Goal: Information Seeking & Learning: Learn about a topic

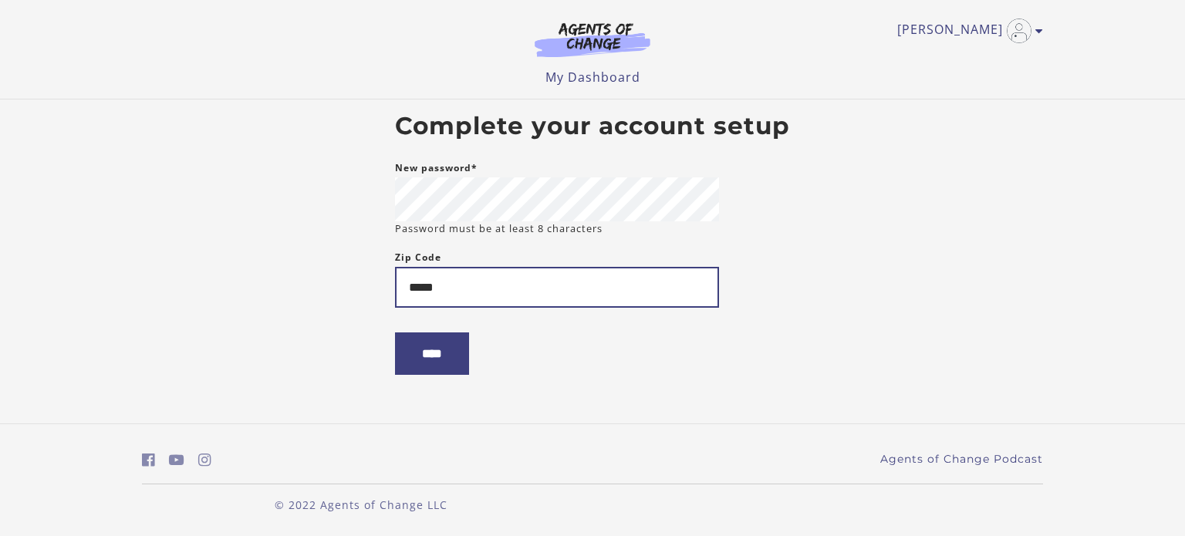
type input "*****"
click at [395, 333] on input "****" at bounding box center [432, 354] width 74 height 42
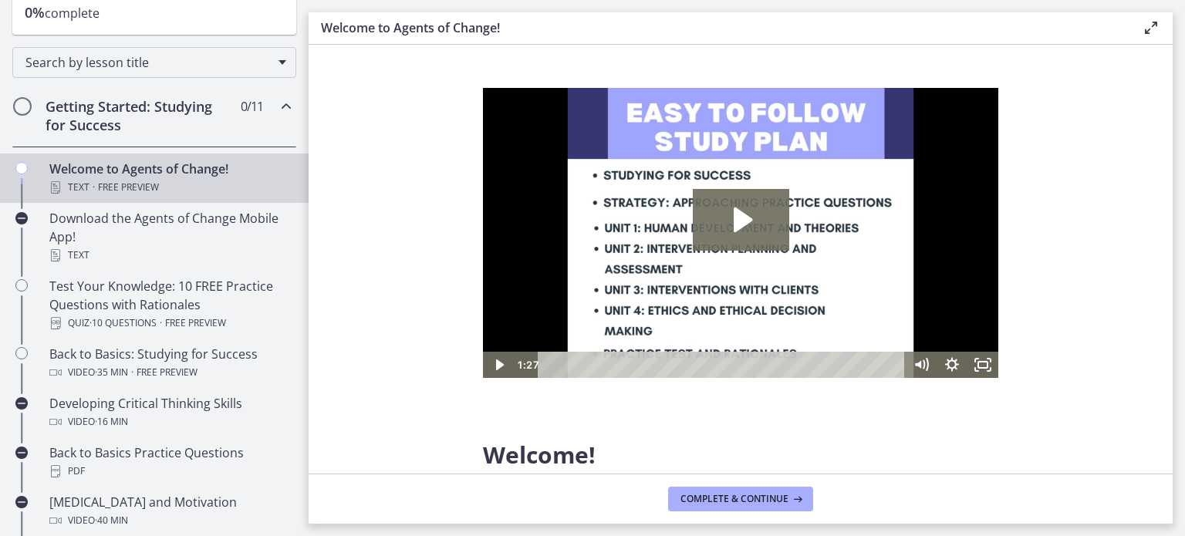
scroll to position [223, 0]
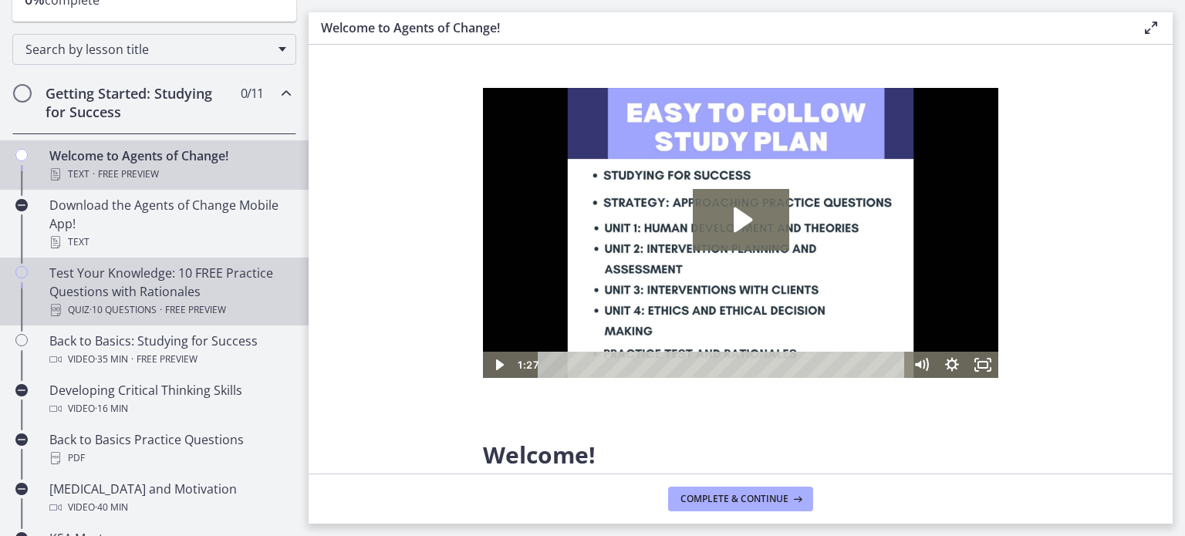
click at [187, 282] on div "Test Your Knowledge: 10 FREE Practice Questions with Rationales Quiz · 10 Quest…" at bounding box center [169, 292] width 241 height 56
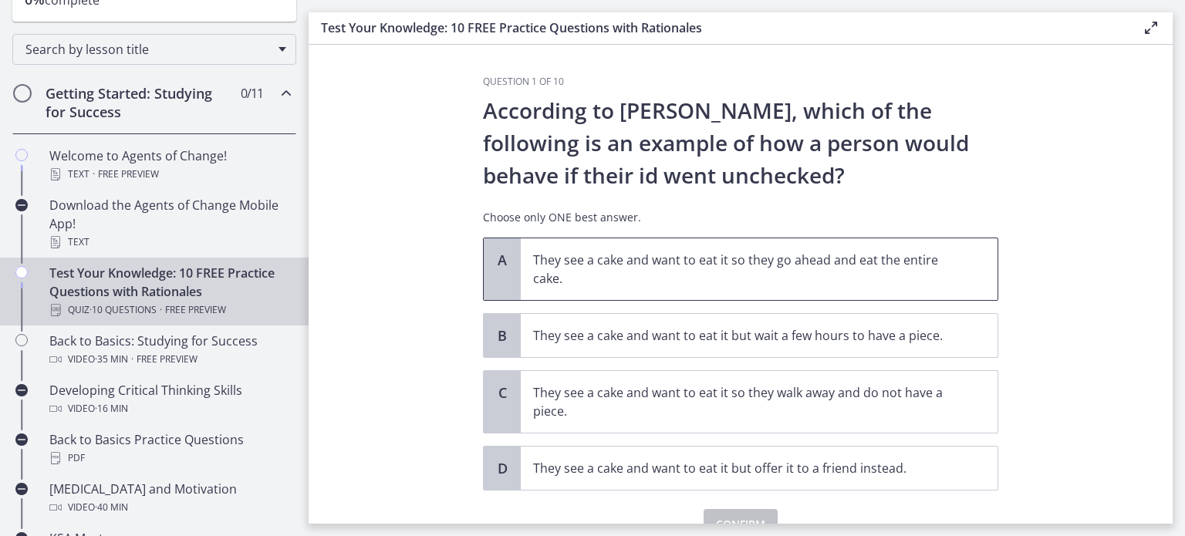
click at [834, 272] on p "They see a cake and want to eat it so they go ahead and eat the entire cake." at bounding box center [743, 269] width 421 height 37
click at [1142, 216] on section "Question 1 of 10 According to Freud, which of the following is an example of ho…" at bounding box center [741, 284] width 864 height 479
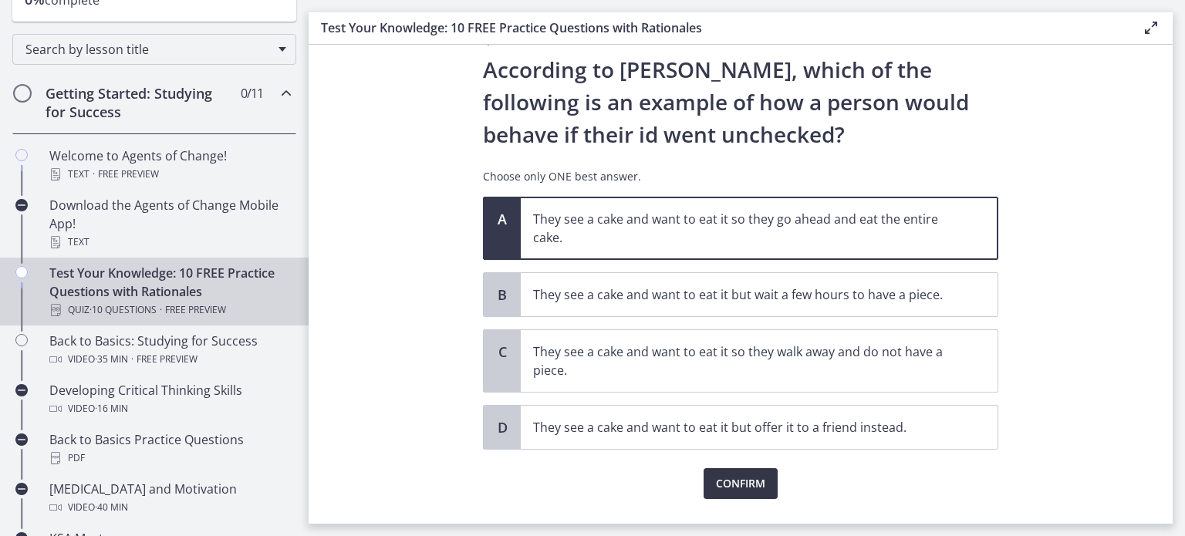
click at [746, 479] on span "Confirm" at bounding box center [740, 484] width 49 height 19
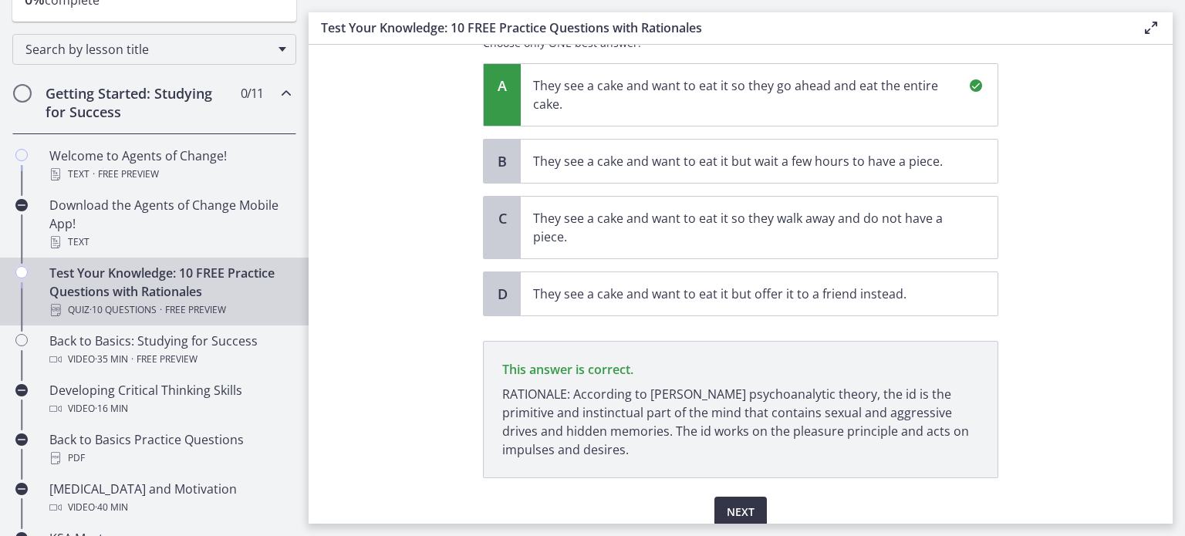
scroll to position [238, 0]
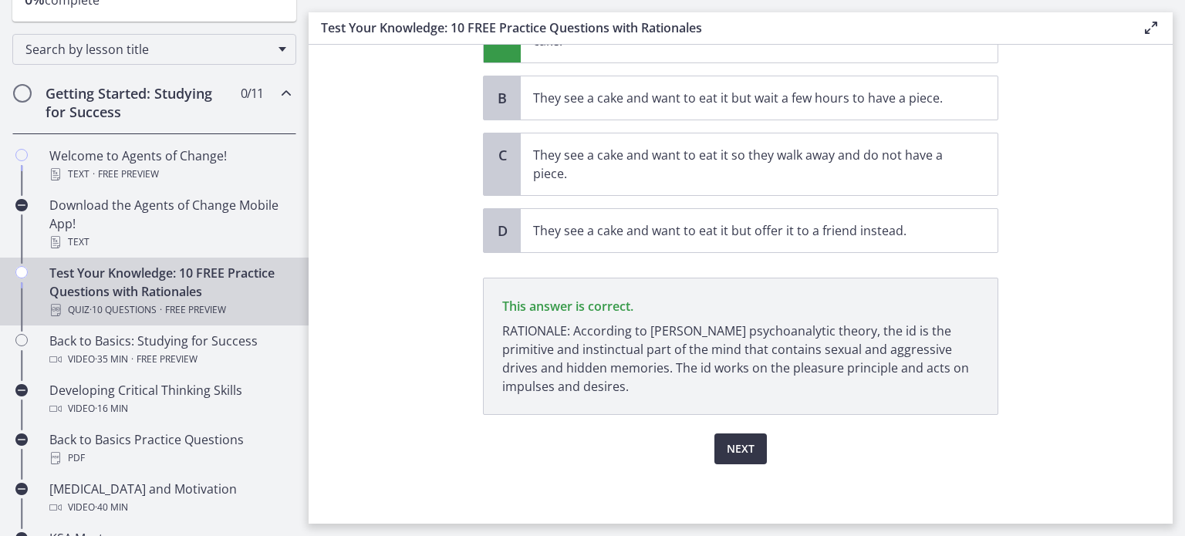
click at [736, 455] on span "Next" at bounding box center [741, 449] width 28 height 19
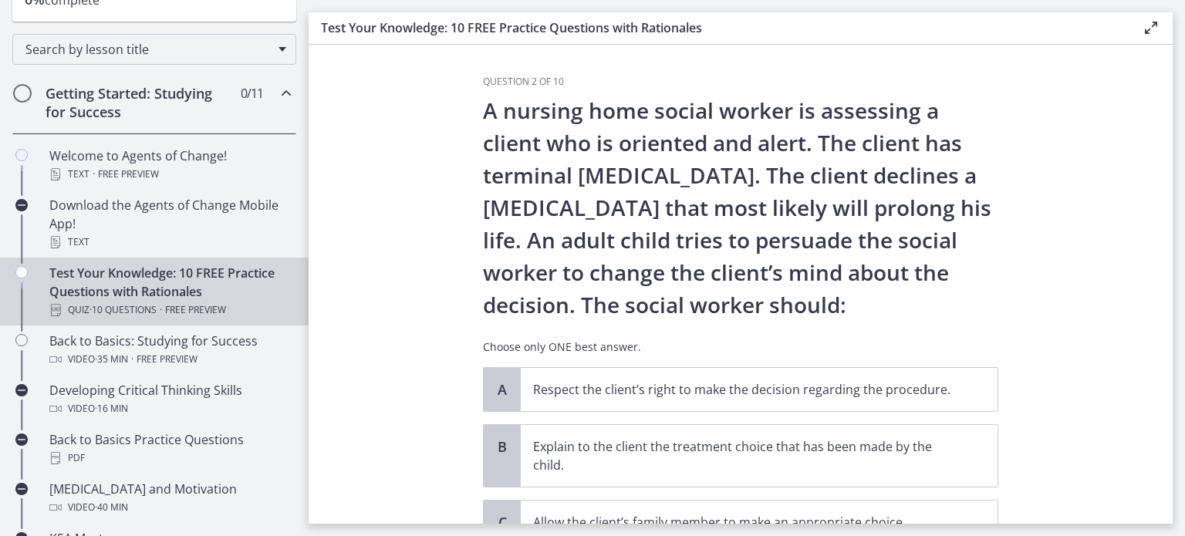
click at [1185, 171] on main "Test Your Knowledge: 10 FREE Practice Questions with Rationales Enable fullscre…" at bounding box center [747, 268] width 877 height 536
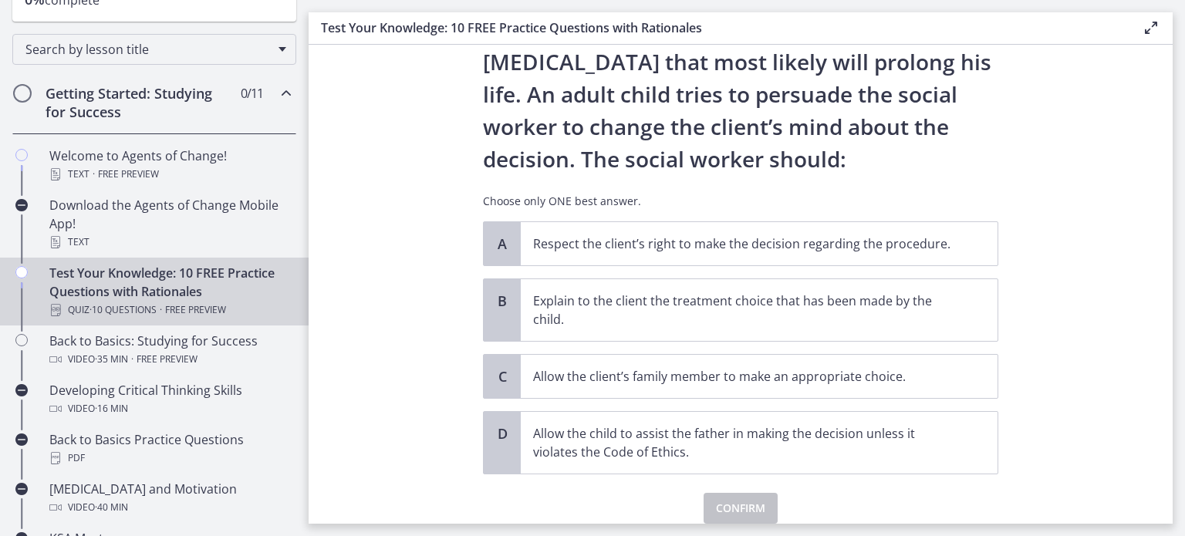
scroll to position [150, 0]
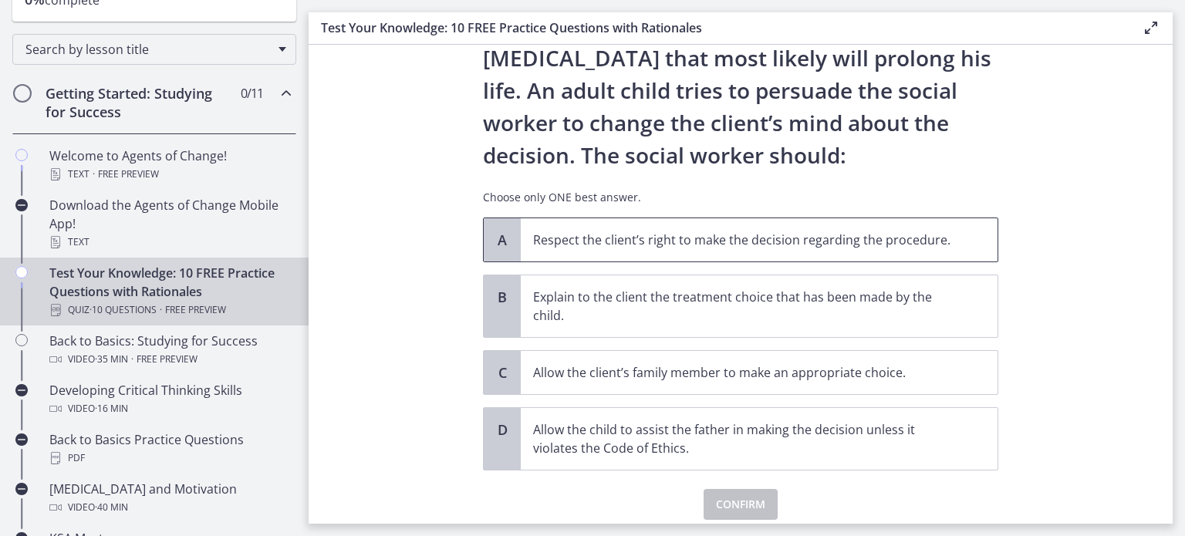
click at [852, 249] on p "Respect the client’s right to make the decision regarding the procedure." at bounding box center [743, 240] width 421 height 19
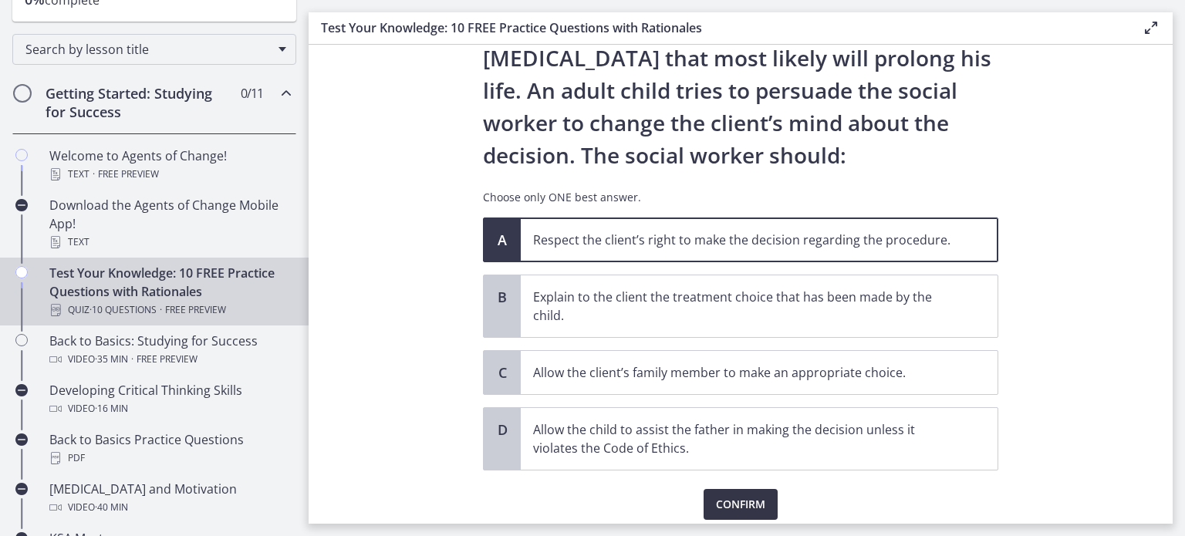
click at [733, 512] on span "Confirm" at bounding box center [740, 505] width 49 height 19
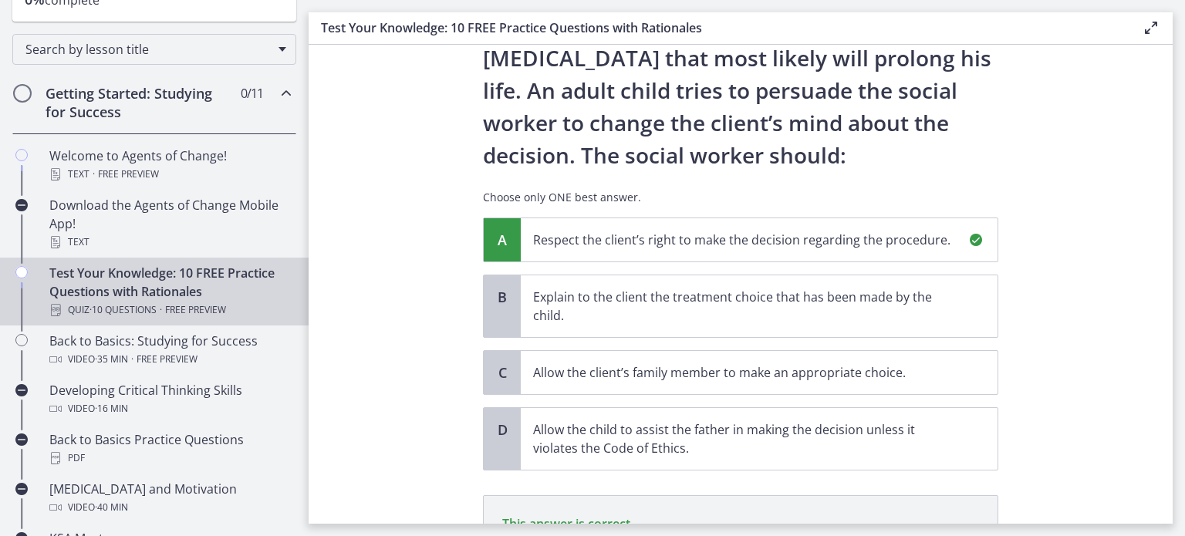
scroll to position [367, 0]
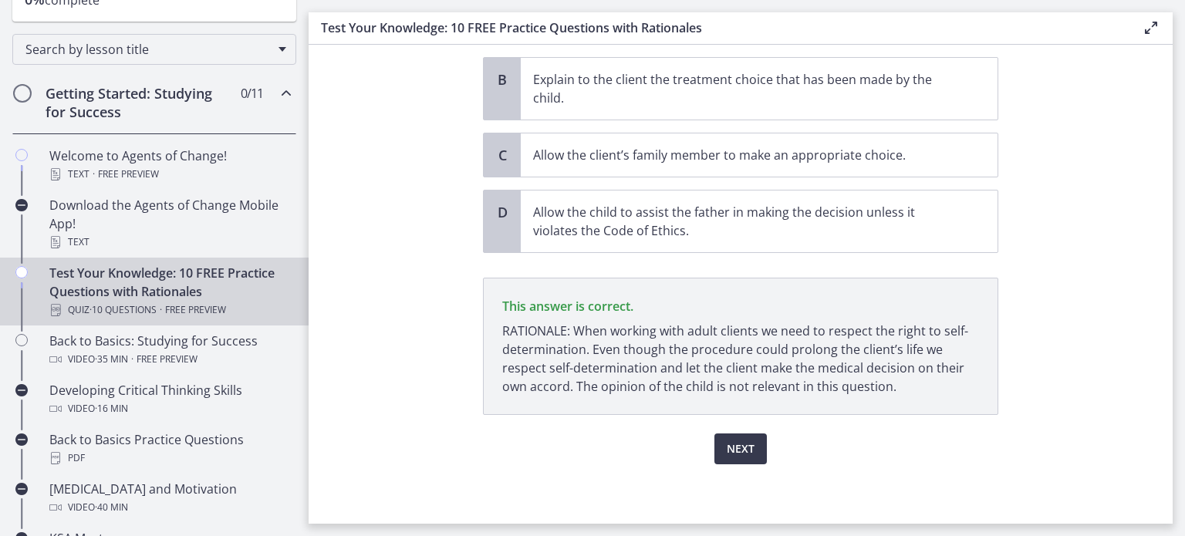
click at [871, 428] on div "Next" at bounding box center [741, 439] width 516 height 49
click at [731, 452] on span "Next" at bounding box center [741, 449] width 28 height 19
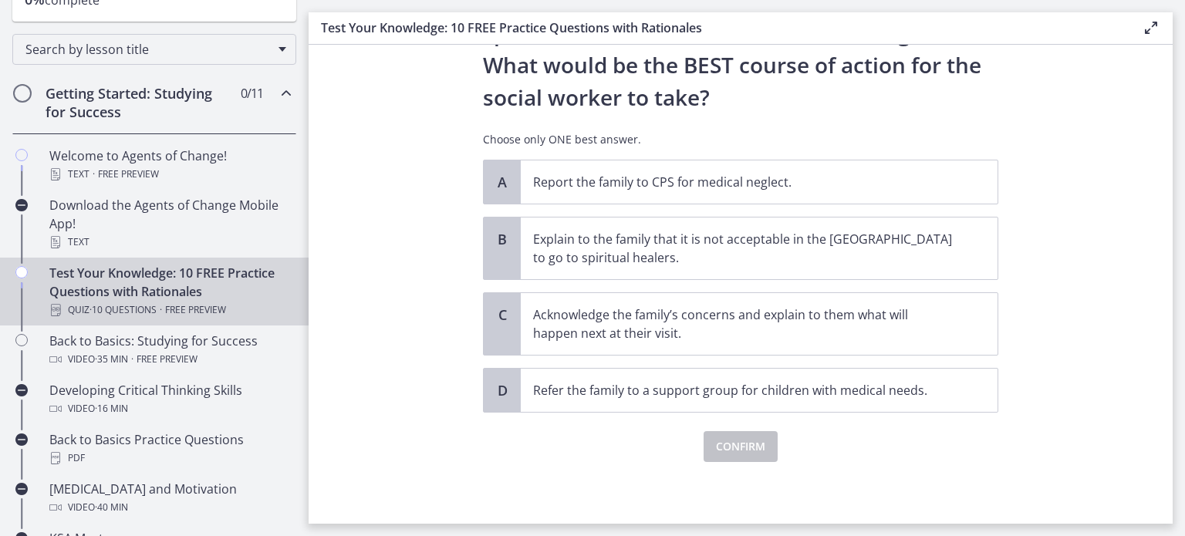
scroll to position [0, 0]
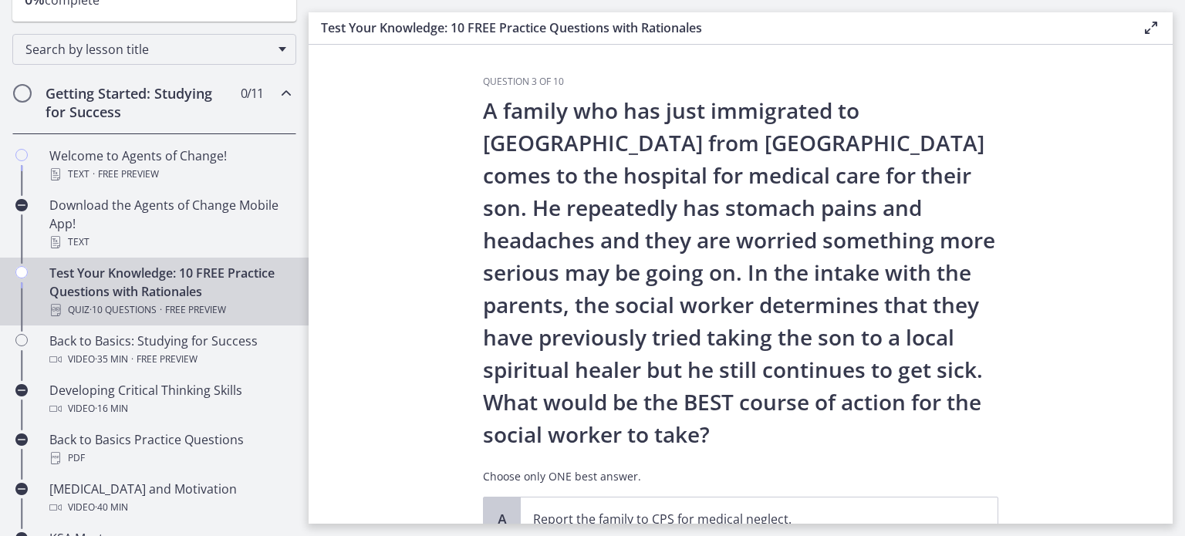
drag, startPoint x: 1185, startPoint y: 146, endPoint x: 1184, endPoint y: 189, distance: 43.2
click at [1184, 189] on main "Test Your Knowledge: 10 FREE Practice Questions with Rationales Enable fullscre…" at bounding box center [747, 268] width 877 height 536
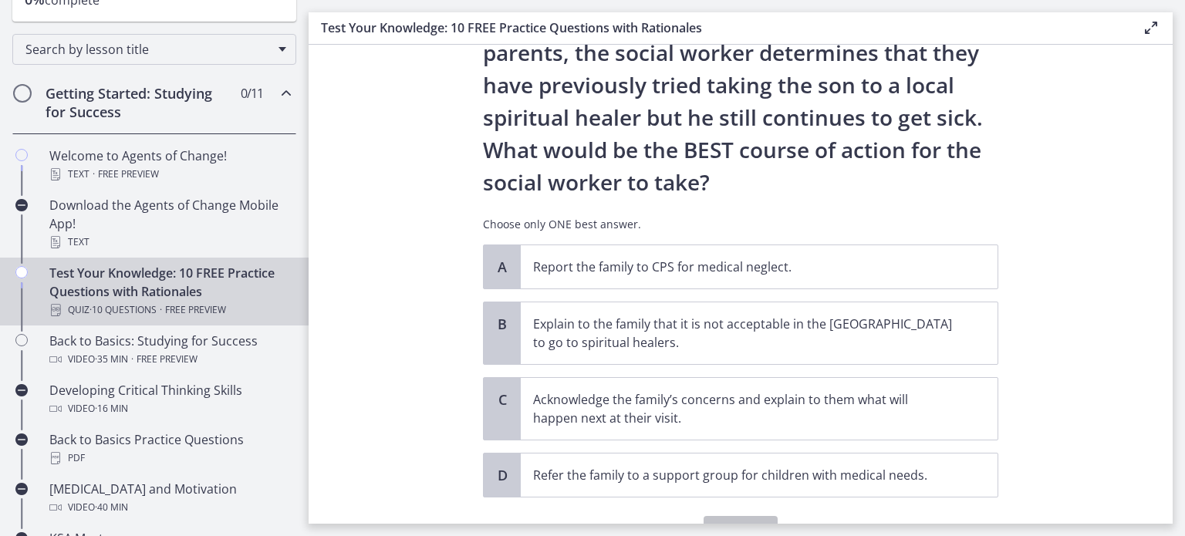
scroll to position [293, 0]
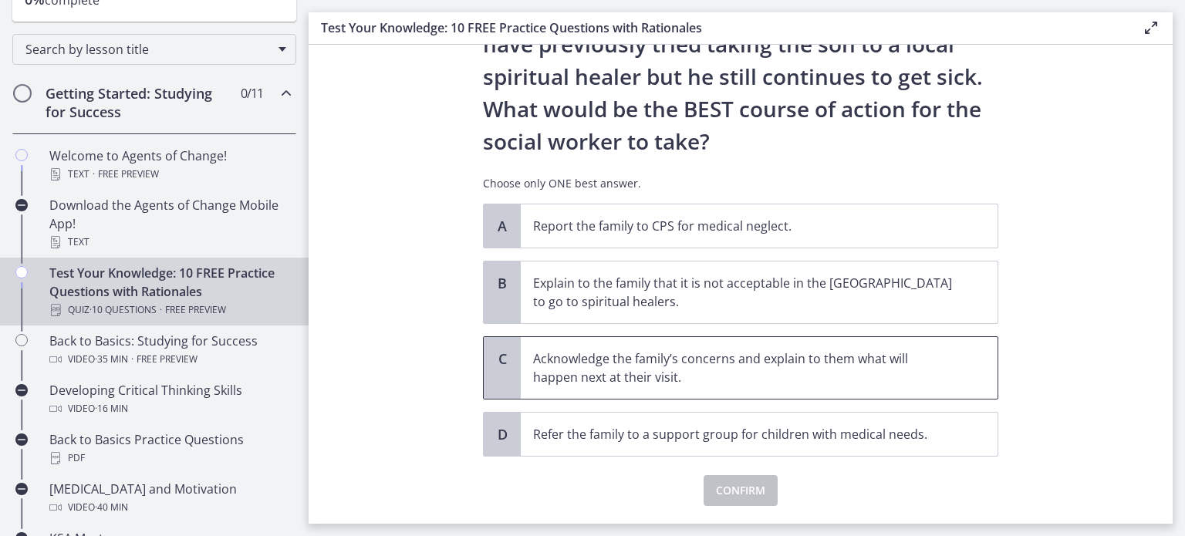
click at [927, 369] on p "Acknowledge the family’s concerns and explain to them what will happen next at …" at bounding box center [743, 368] width 421 height 37
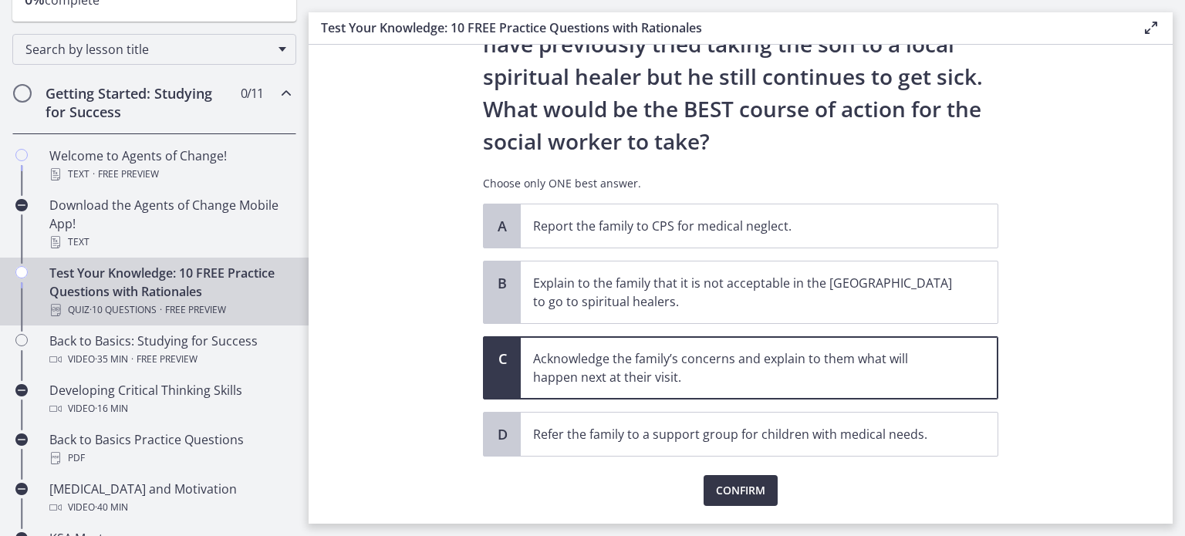
click at [734, 483] on span "Confirm" at bounding box center [740, 491] width 49 height 19
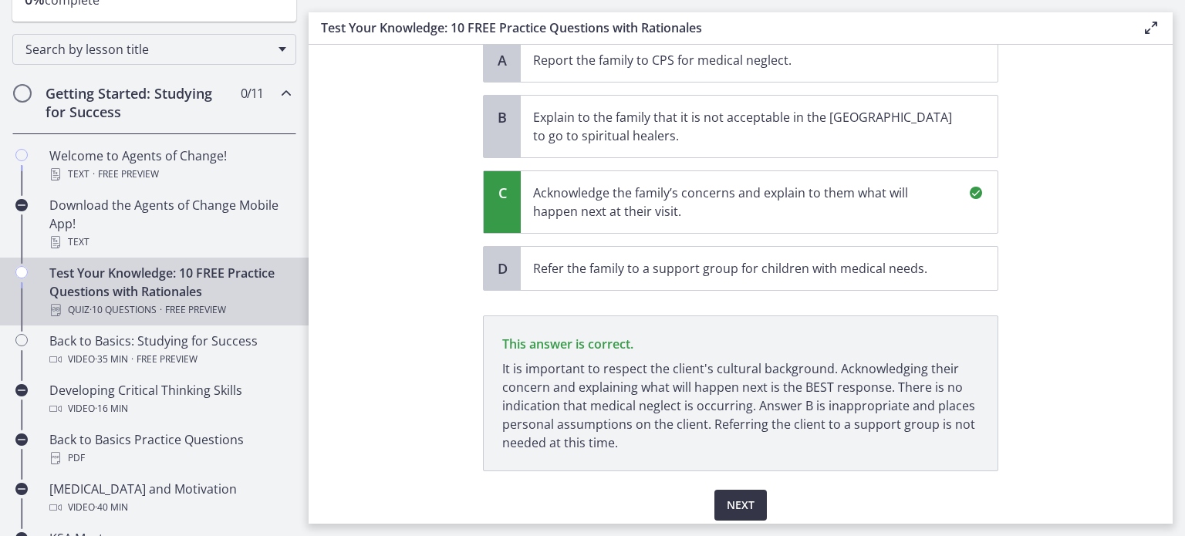
scroll to position [516, 0]
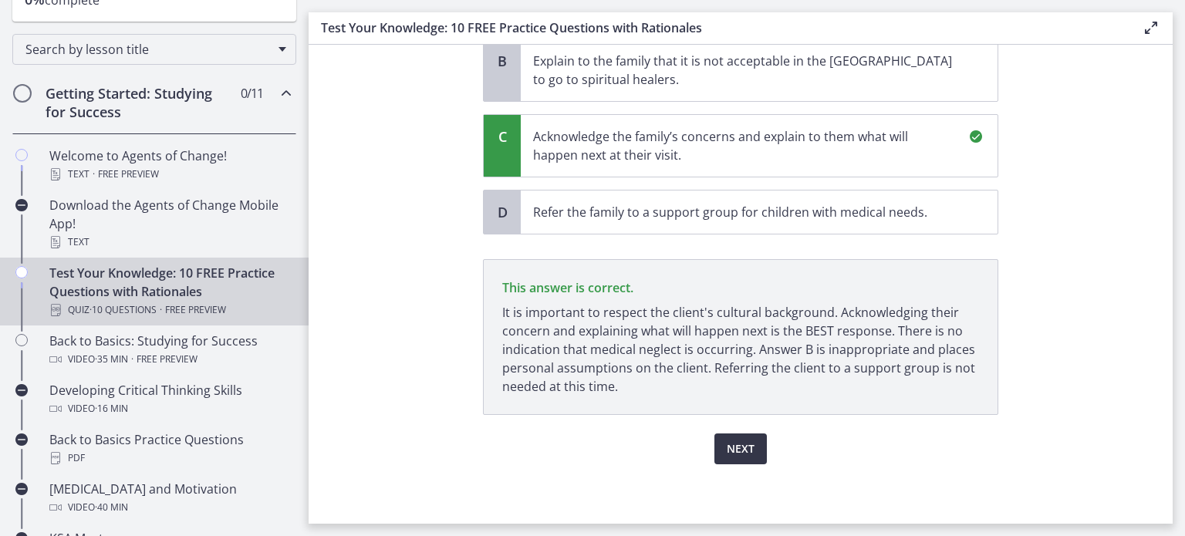
click at [727, 441] on span "Next" at bounding box center [741, 449] width 28 height 19
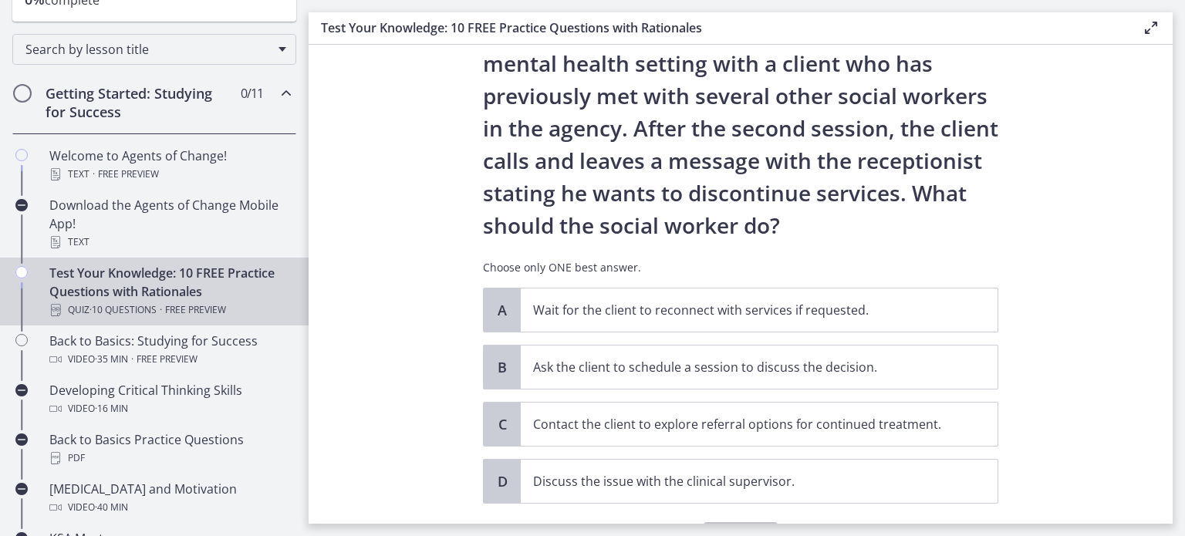
scroll to position [81, 0]
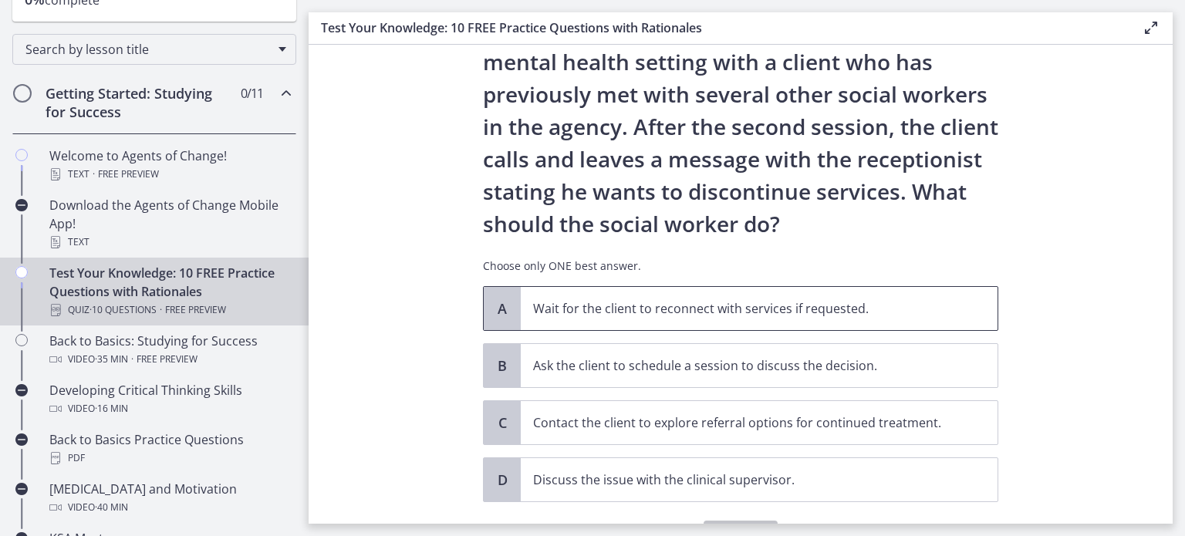
click at [721, 314] on p "Wait for the client to reconnect with services if requested." at bounding box center [743, 308] width 421 height 19
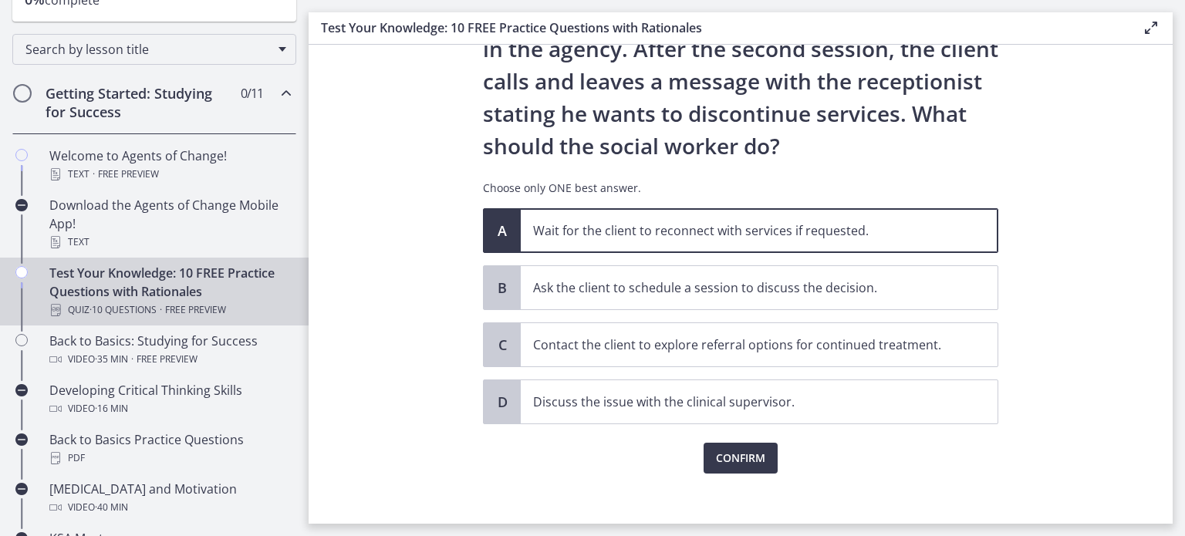
scroll to position [162, 0]
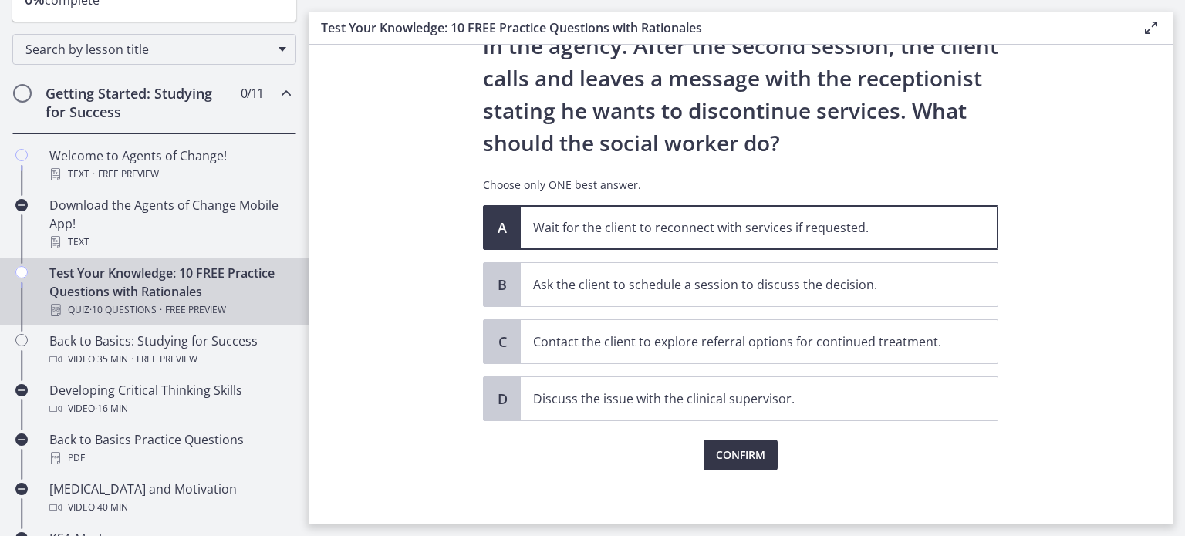
click at [707, 463] on button "Confirm" at bounding box center [741, 455] width 74 height 31
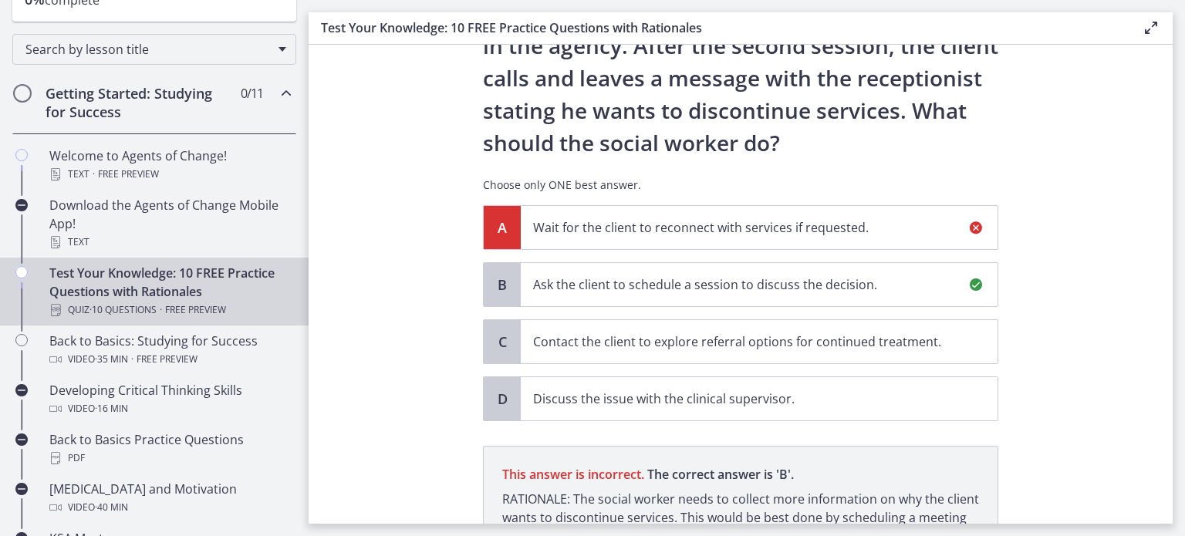
scroll to position [349, 0]
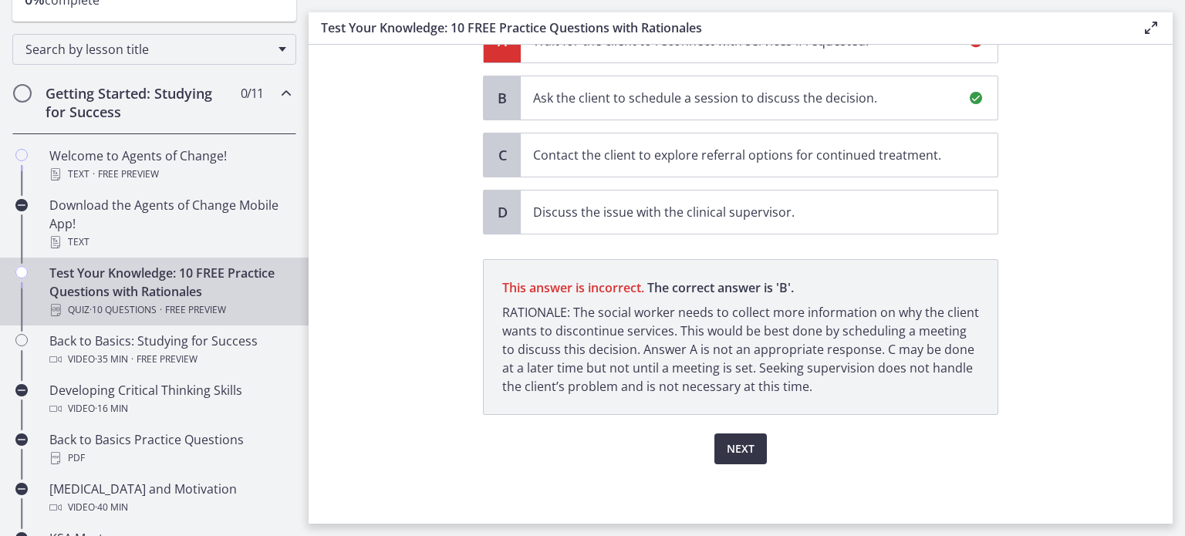
click at [746, 447] on span "Next" at bounding box center [741, 449] width 28 height 19
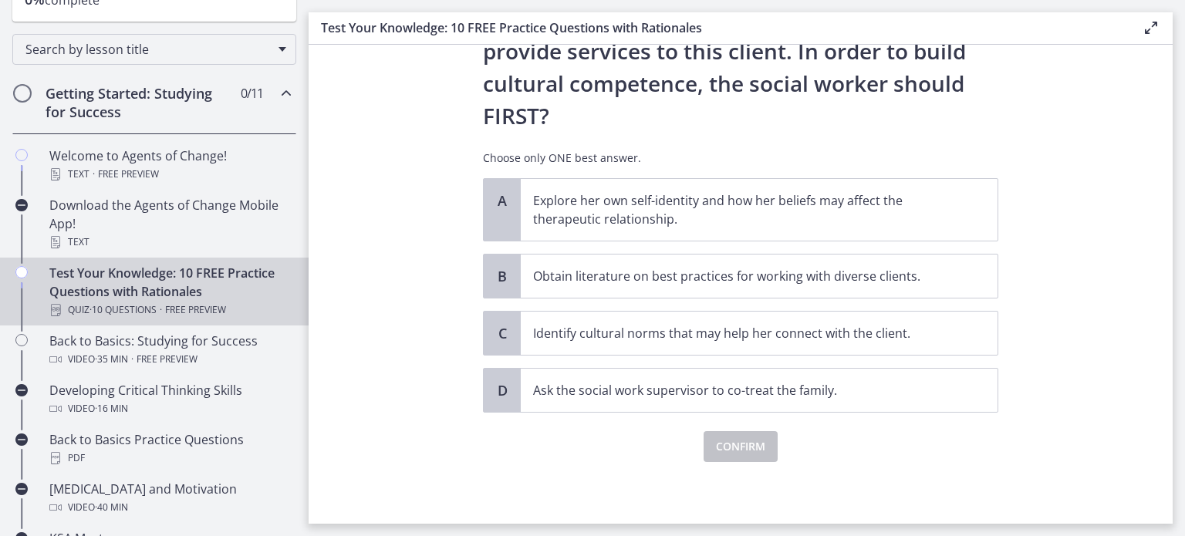
scroll to position [0, 0]
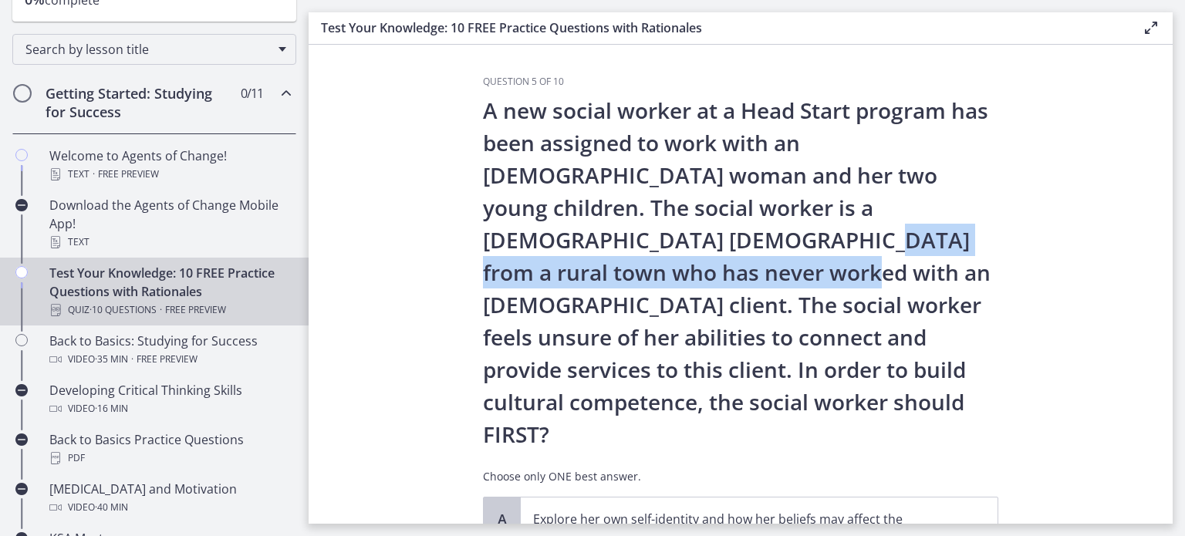
drag, startPoint x: 1161, startPoint y: 209, endPoint x: 1157, endPoint y: 251, distance: 41.9
click at [1157, 251] on section "Question 5 of 10 A new social worker at a Head Start program has been assigned …" at bounding box center [741, 284] width 864 height 479
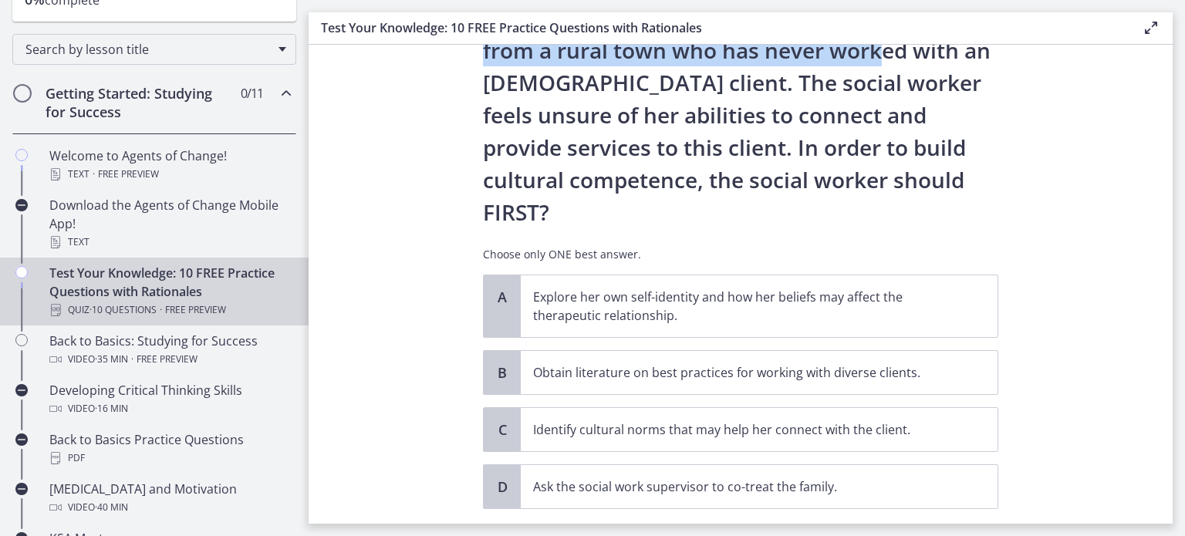
scroll to position [238, 0]
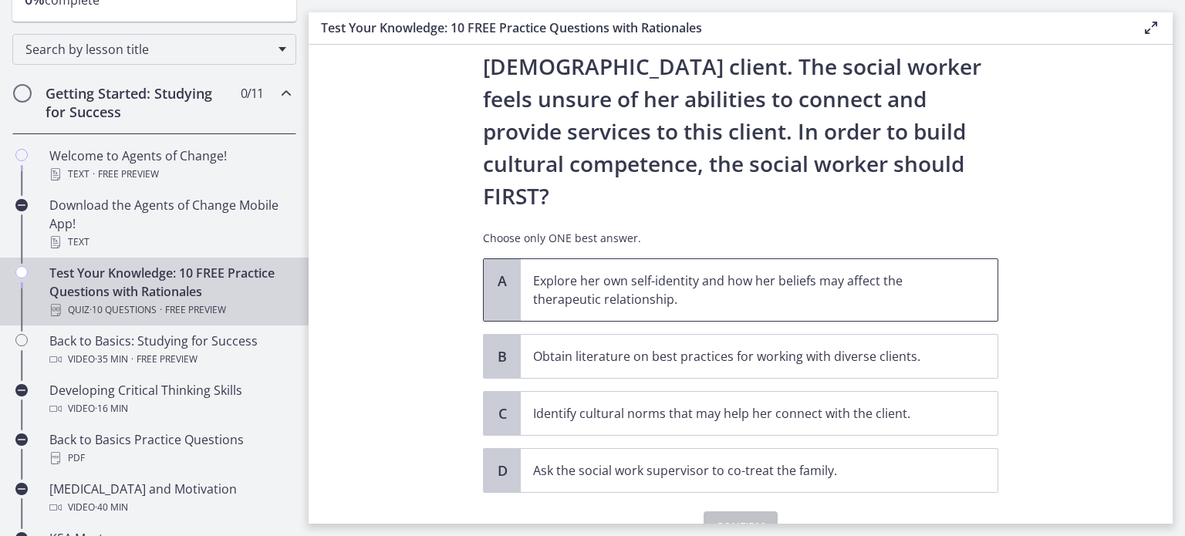
click at [772, 272] on p "Explore her own self-identity and how her beliefs may affect the therapeutic re…" at bounding box center [743, 290] width 421 height 37
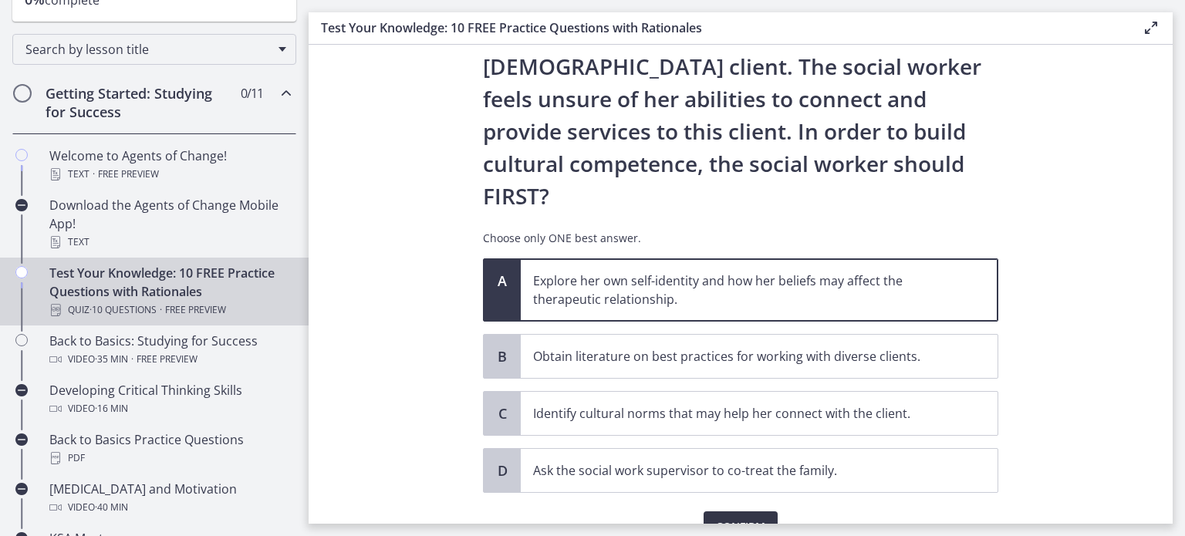
click at [732, 518] on span "Confirm" at bounding box center [740, 527] width 49 height 19
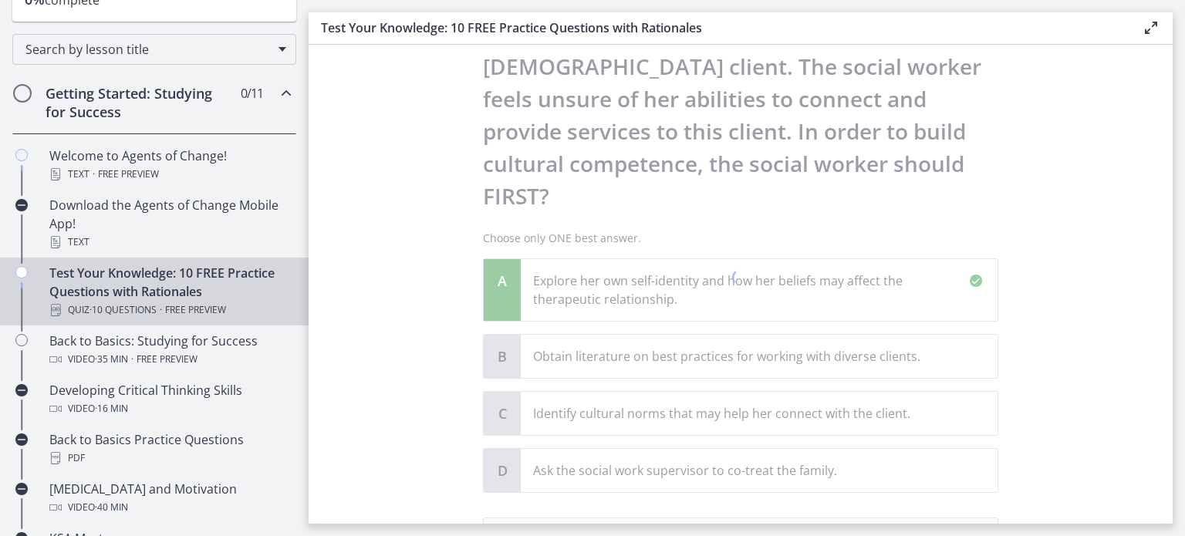
scroll to position [432, 0]
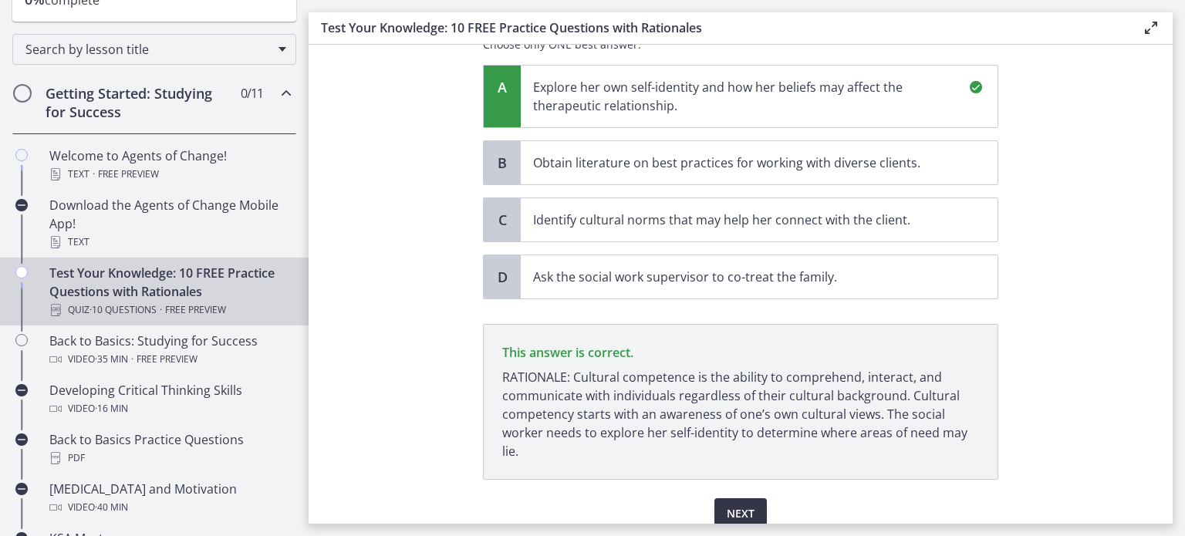
click at [755, 499] on button "Next" at bounding box center [741, 514] width 52 height 31
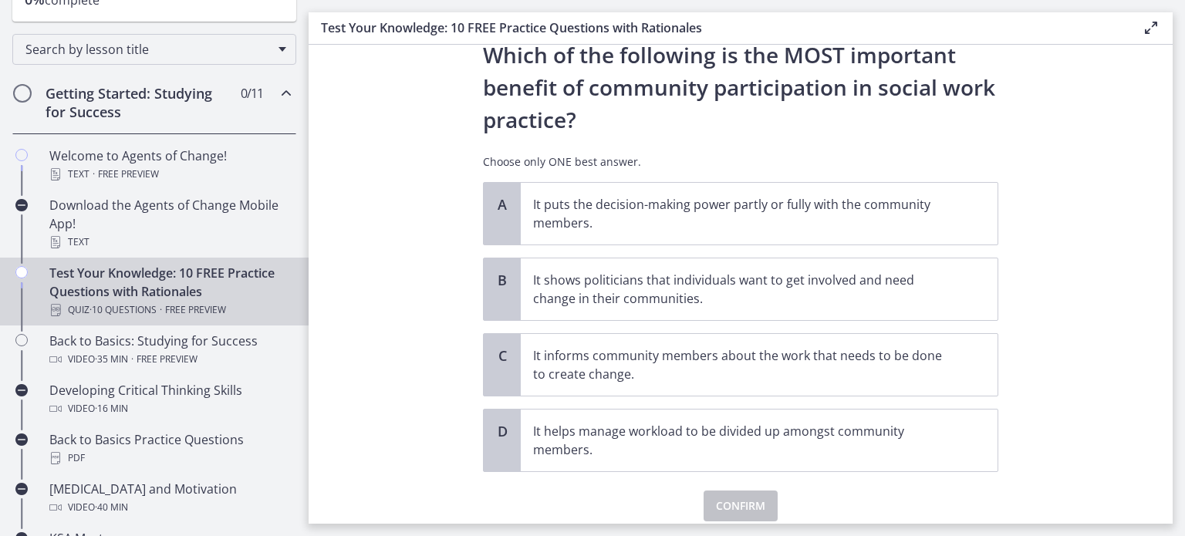
scroll to position [59, 0]
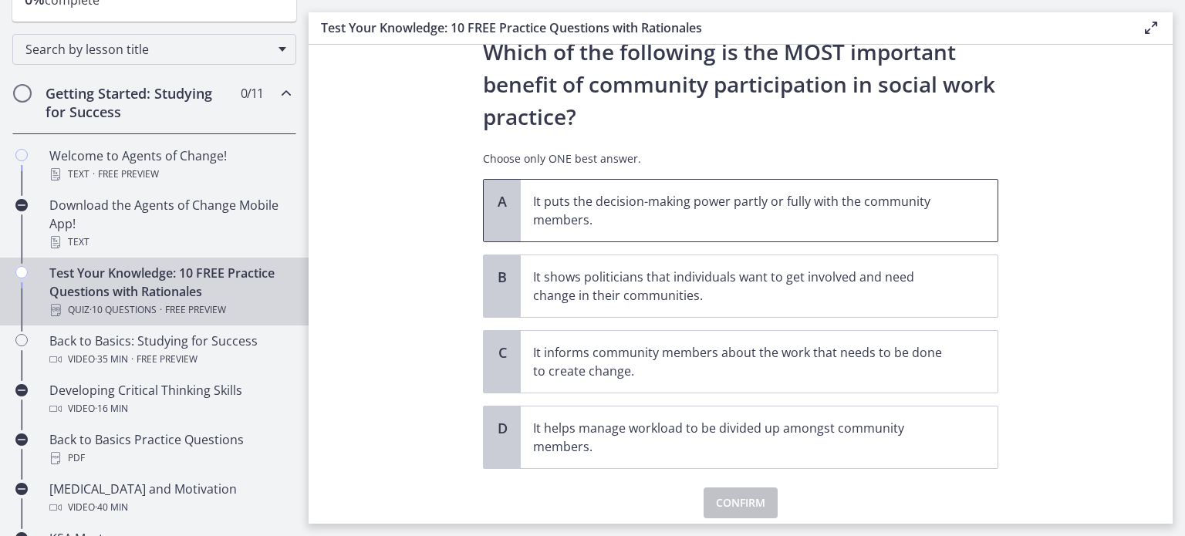
click at [932, 201] on p "It puts the decision-making power partly or fully with the community members." at bounding box center [743, 210] width 421 height 37
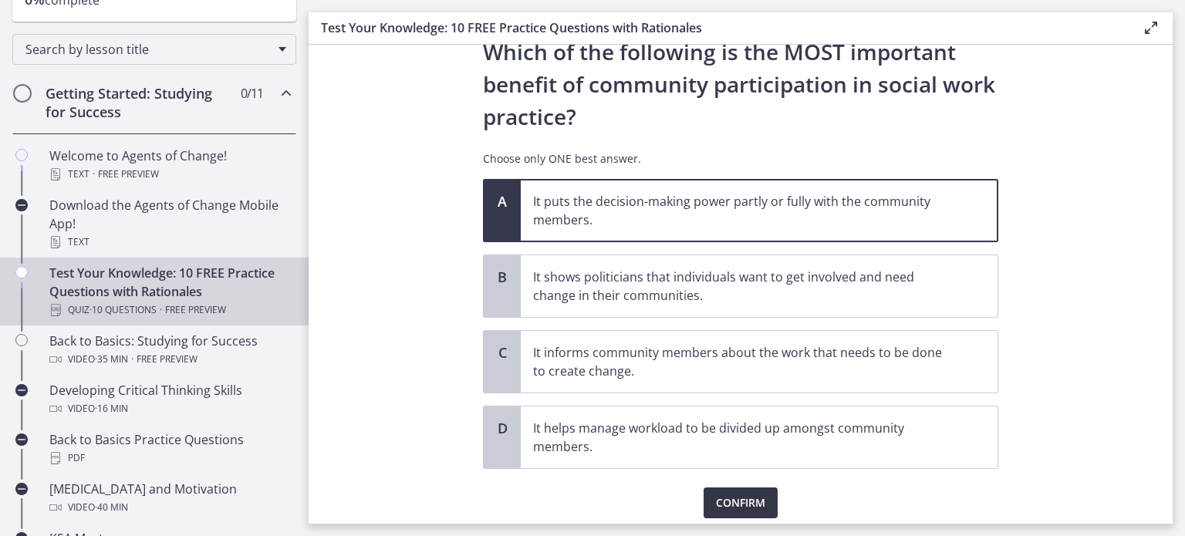
click at [722, 495] on span "Confirm" at bounding box center [740, 503] width 49 height 19
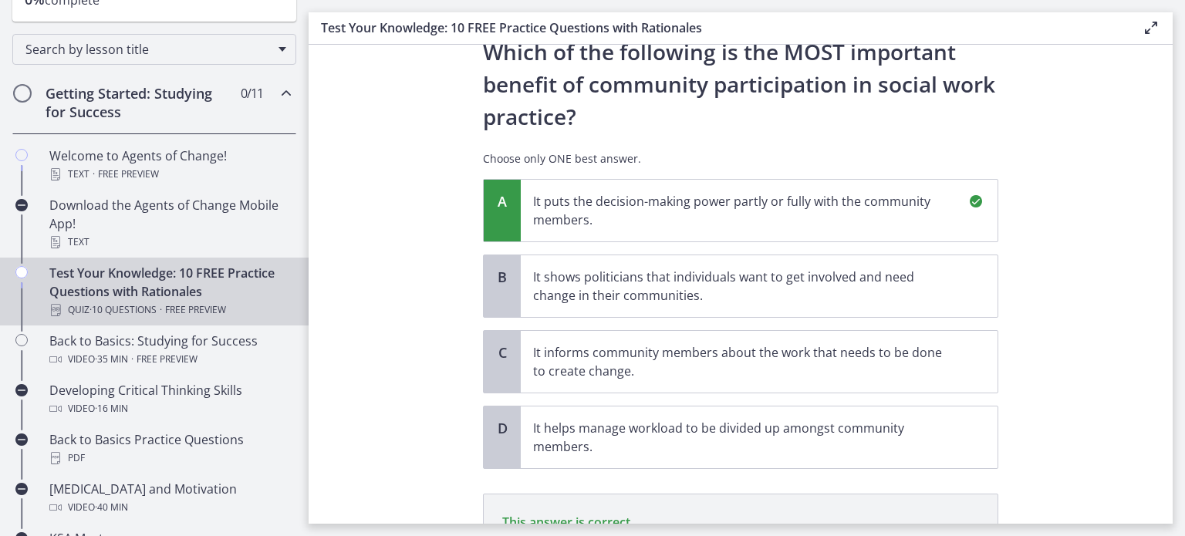
scroll to position [275, 0]
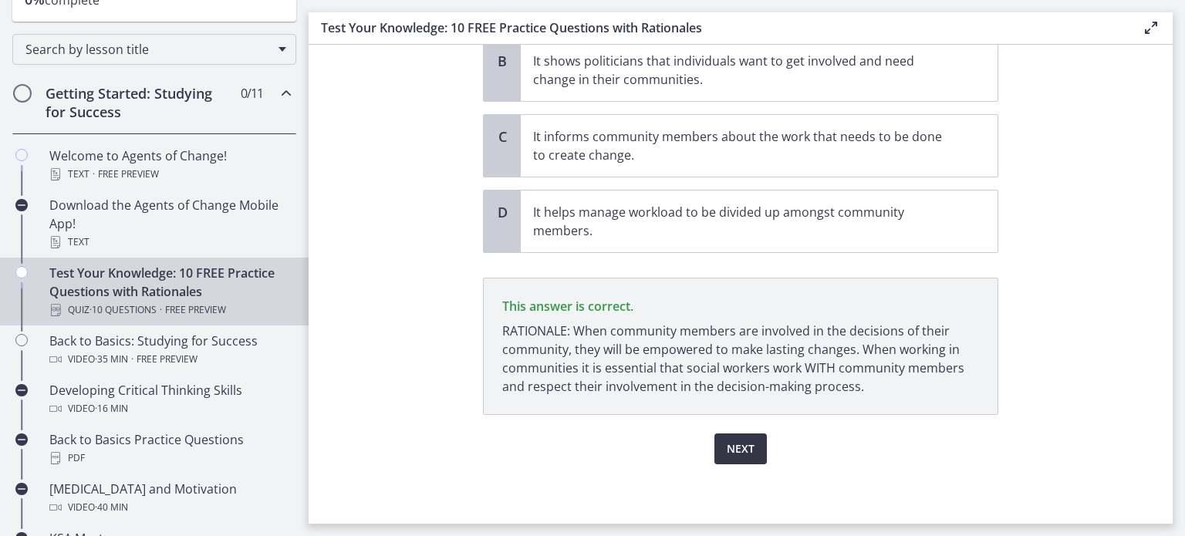
click at [732, 450] on span "Next" at bounding box center [741, 449] width 28 height 19
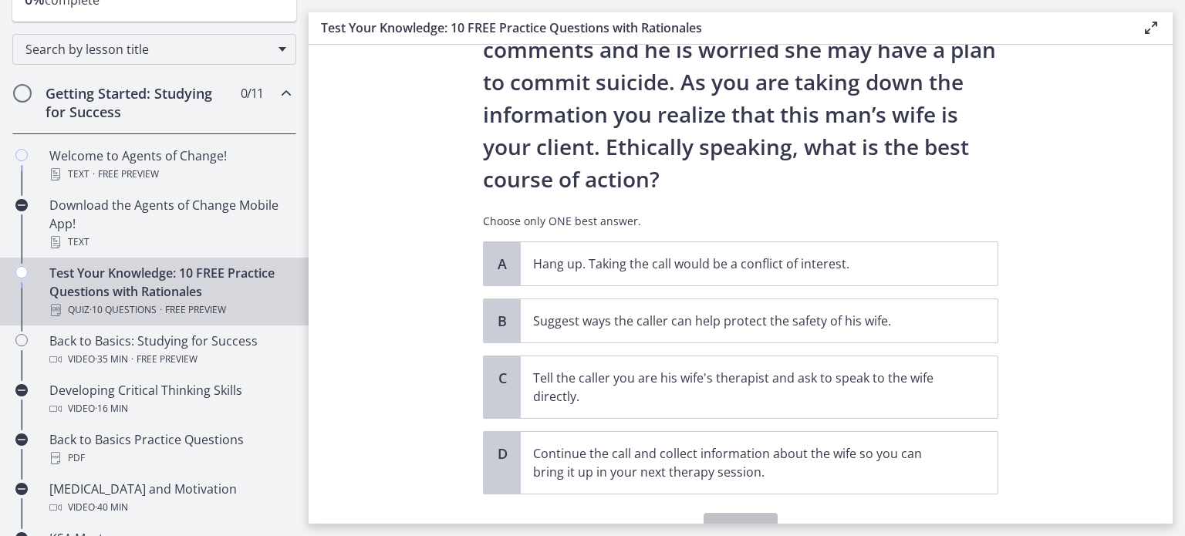
scroll to position [163, 0]
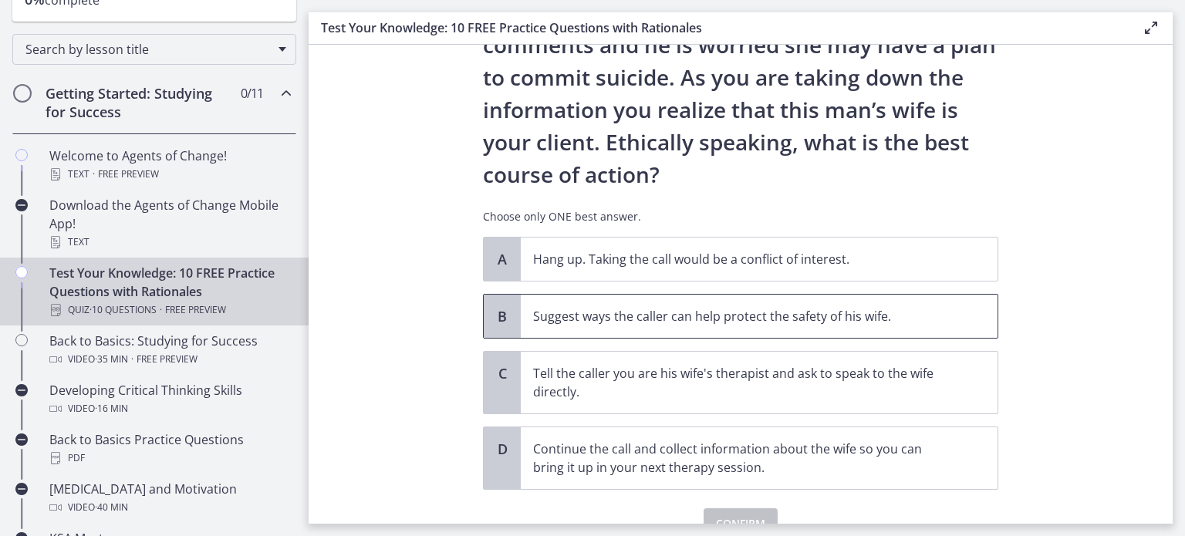
click at [797, 323] on p "Suggest ways the caller can help protect the safety of his wife." at bounding box center [743, 316] width 421 height 19
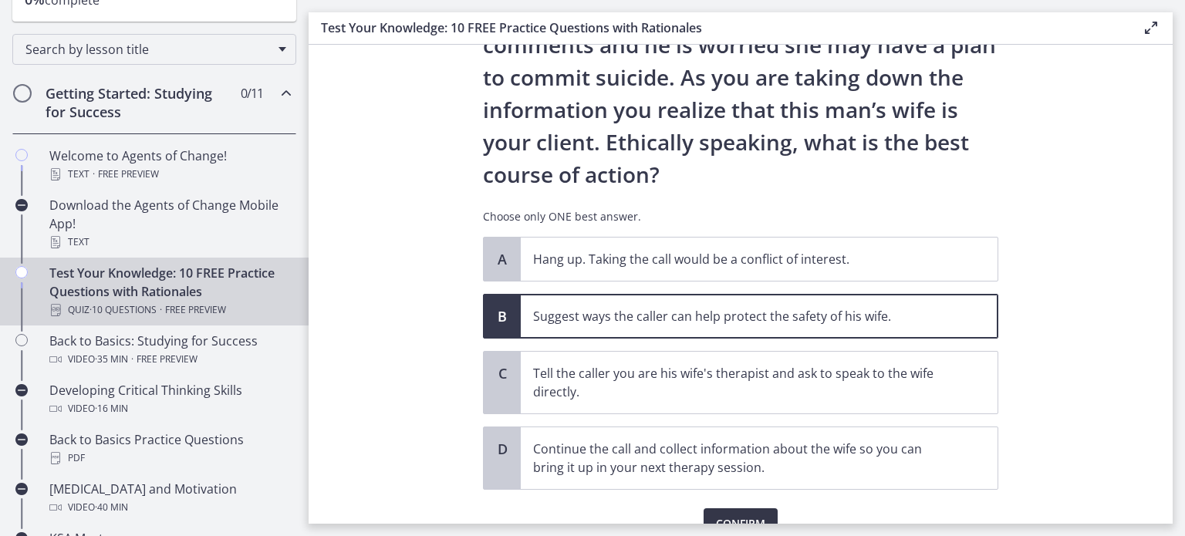
click at [729, 515] on span "Confirm" at bounding box center [740, 524] width 49 height 19
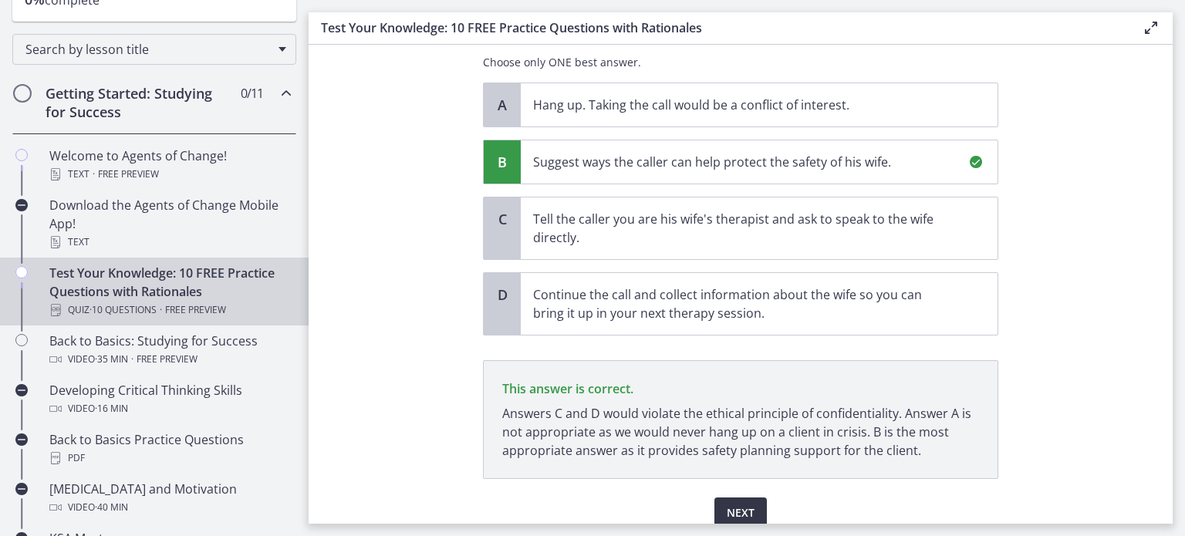
scroll to position [381, 0]
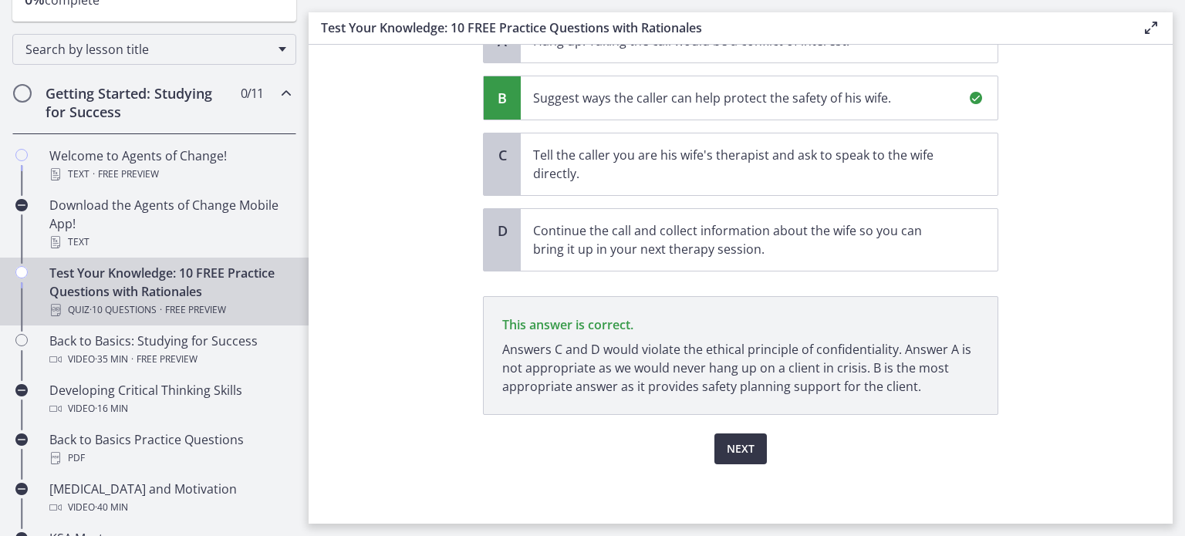
click at [751, 445] on button "Next" at bounding box center [741, 449] width 52 height 31
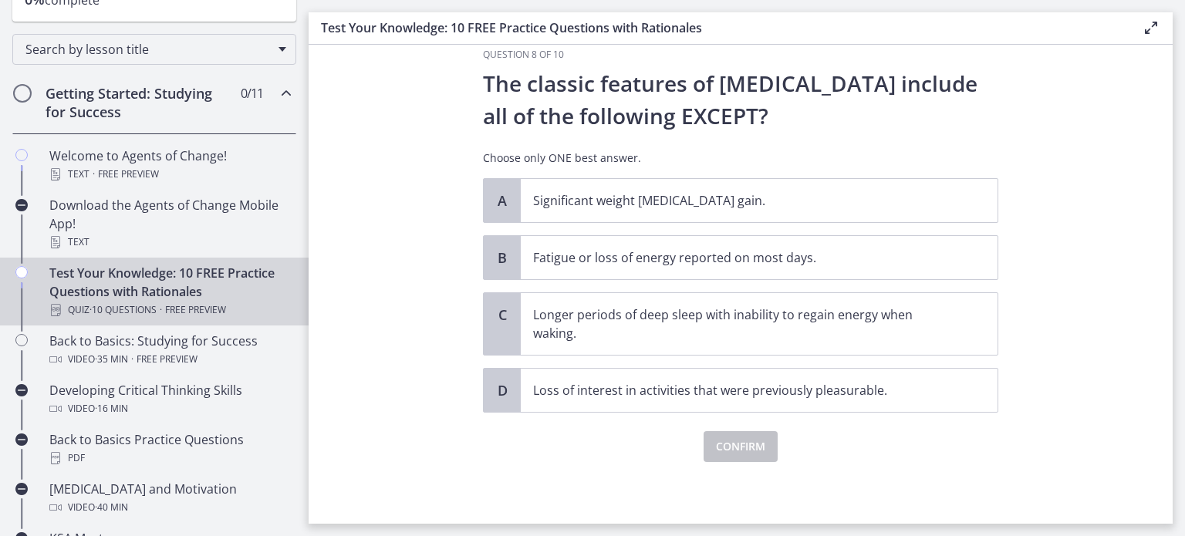
scroll to position [0, 0]
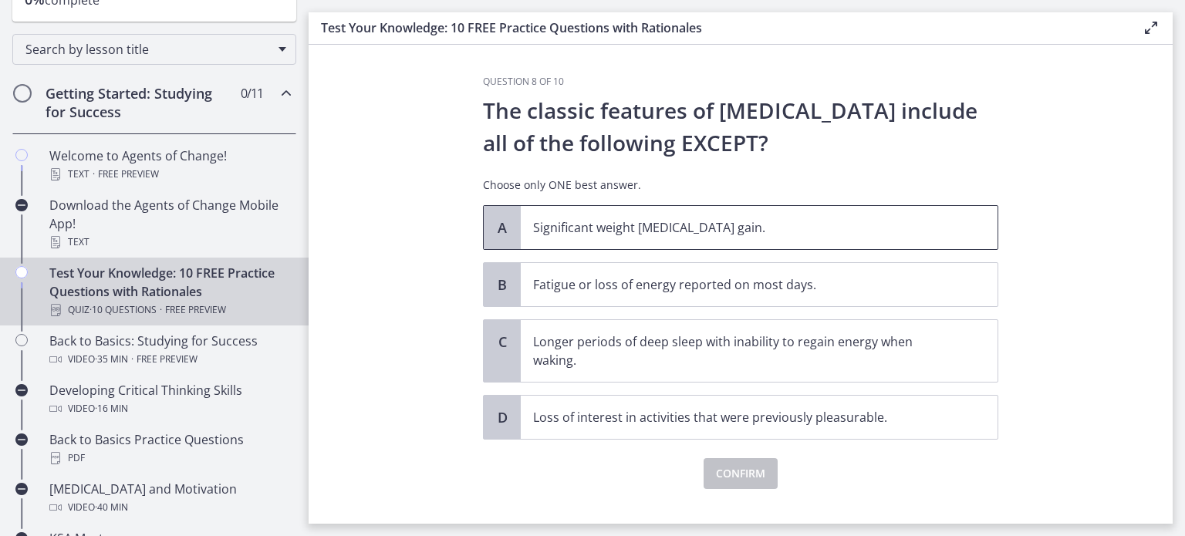
click at [800, 249] on div "A Significant weight loss or weight gain." at bounding box center [741, 227] width 516 height 45
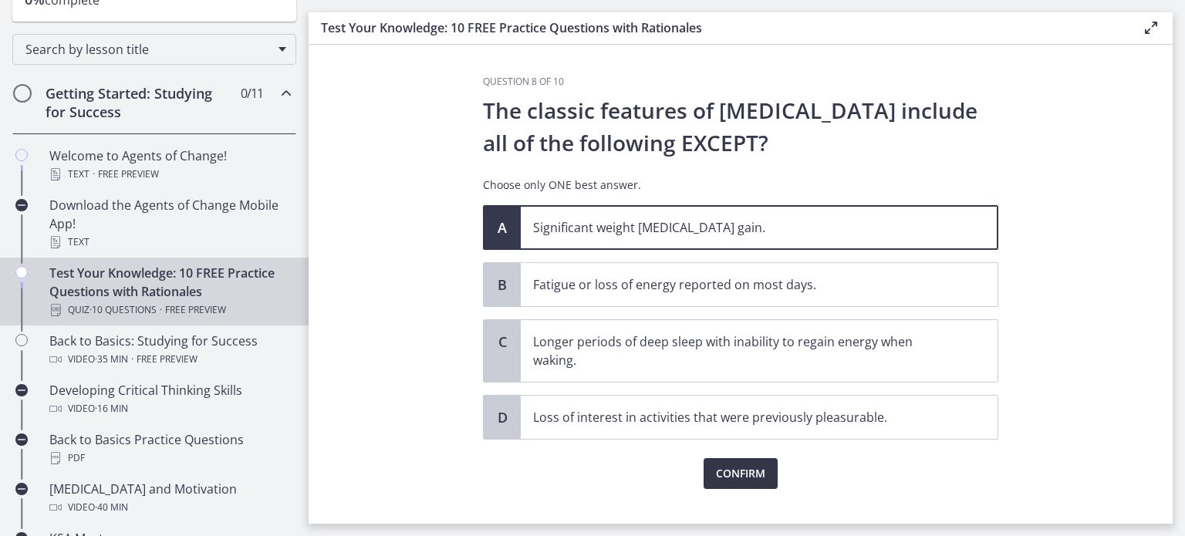
click at [728, 465] on span "Confirm" at bounding box center [740, 474] width 49 height 19
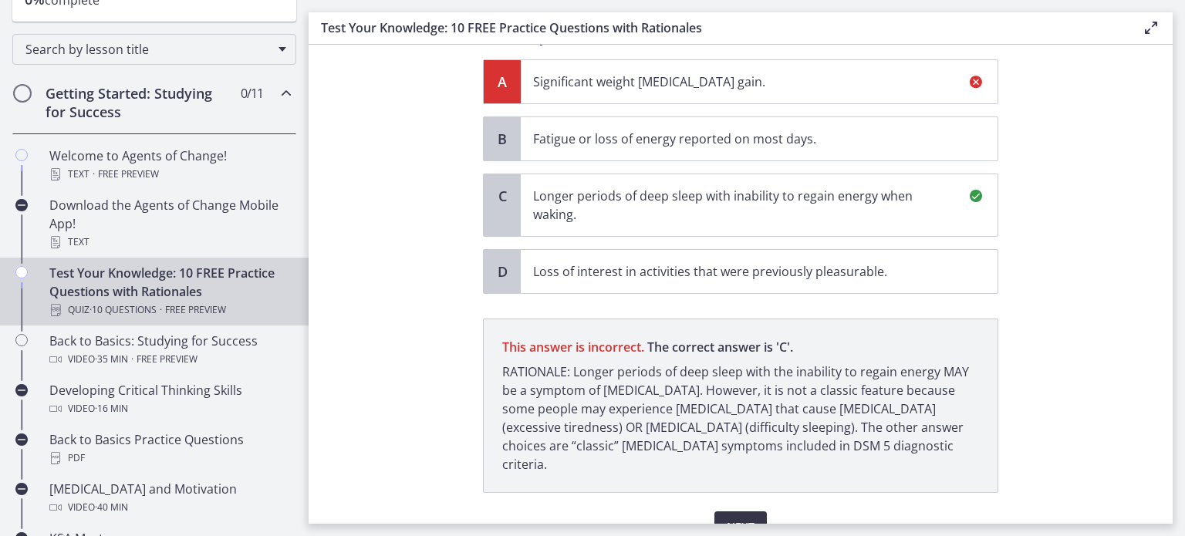
scroll to position [205, 0]
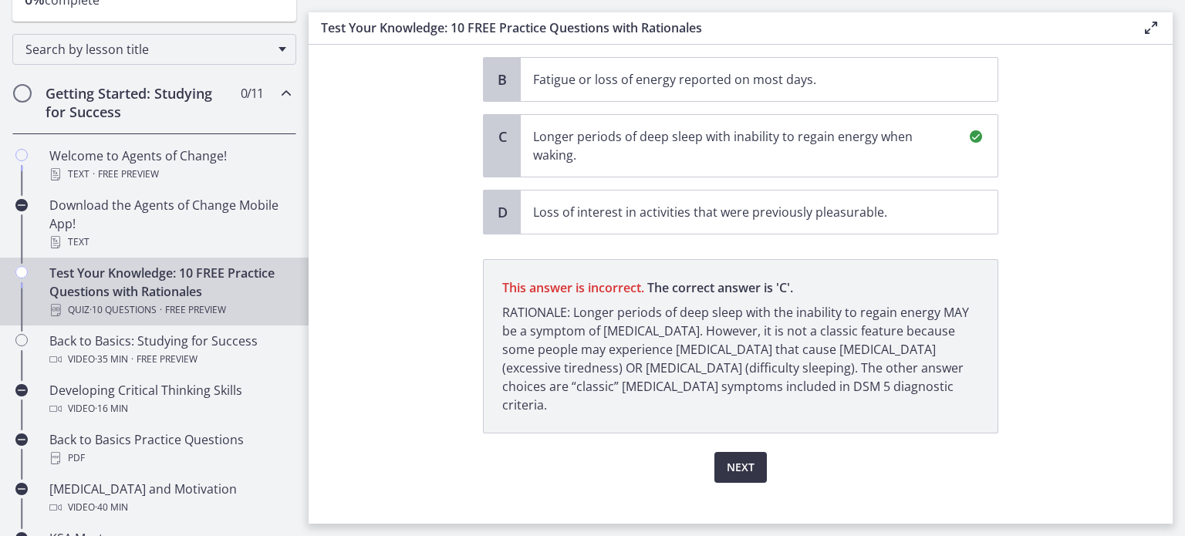
click at [731, 452] on button "Next" at bounding box center [741, 467] width 52 height 31
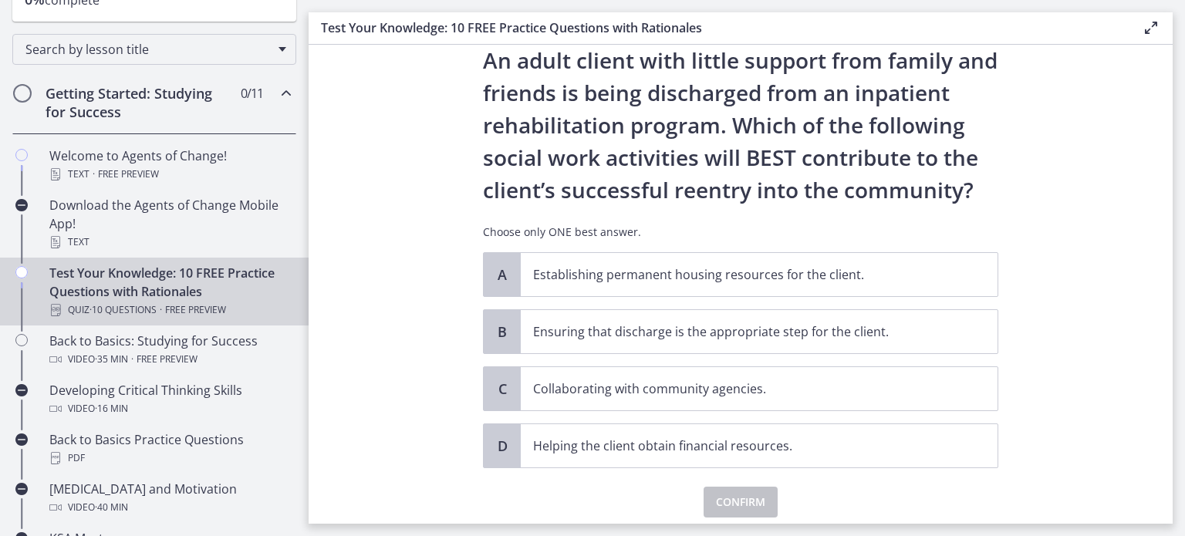
scroll to position [56, 0]
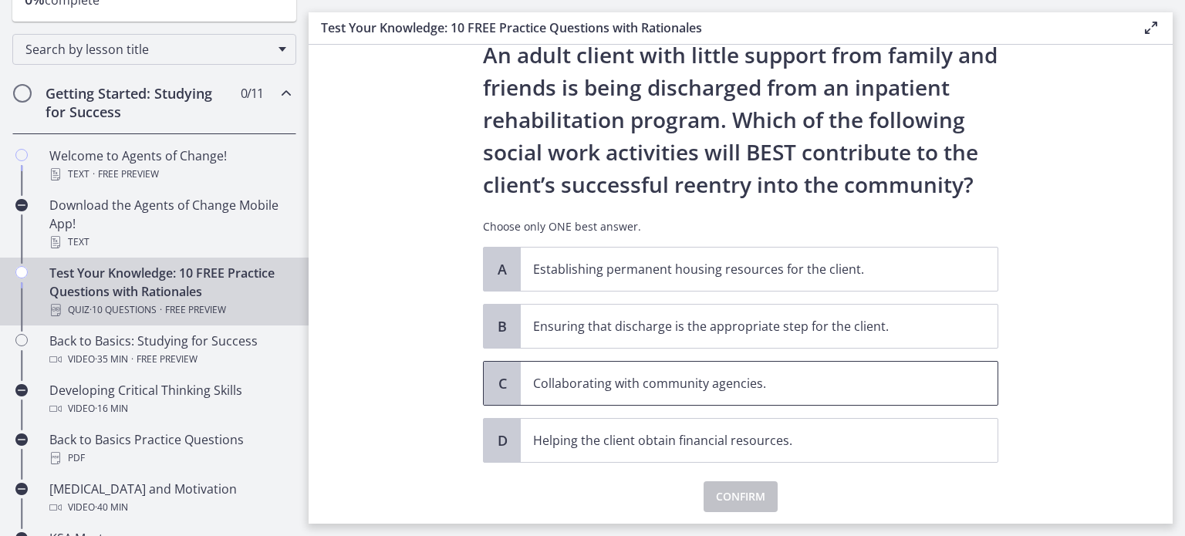
click at [880, 400] on span "Collaborating with community agencies." at bounding box center [759, 383] width 477 height 43
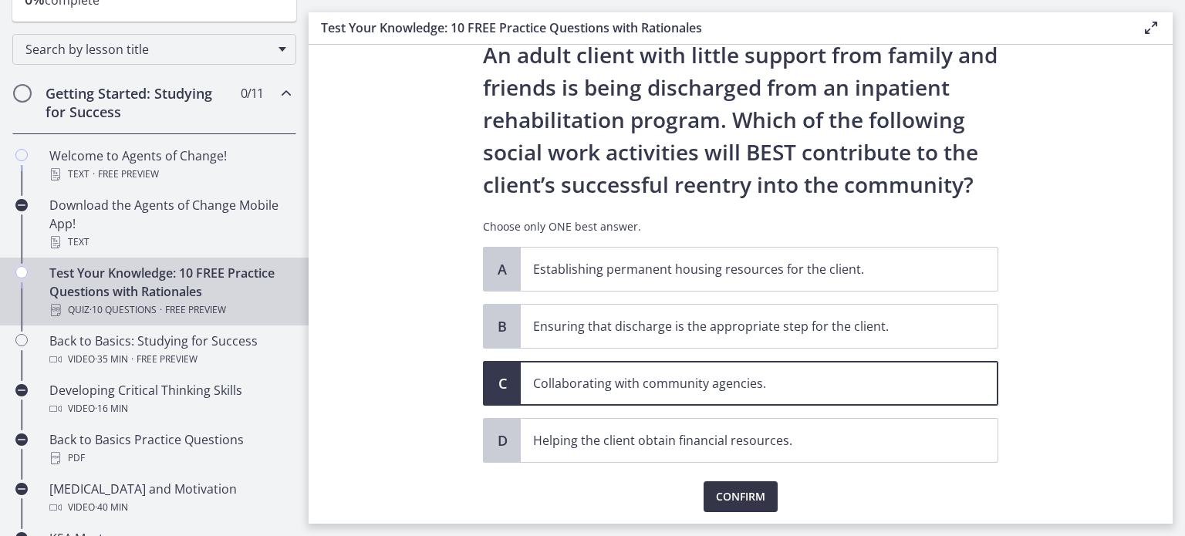
click at [735, 493] on span "Confirm" at bounding box center [740, 497] width 49 height 19
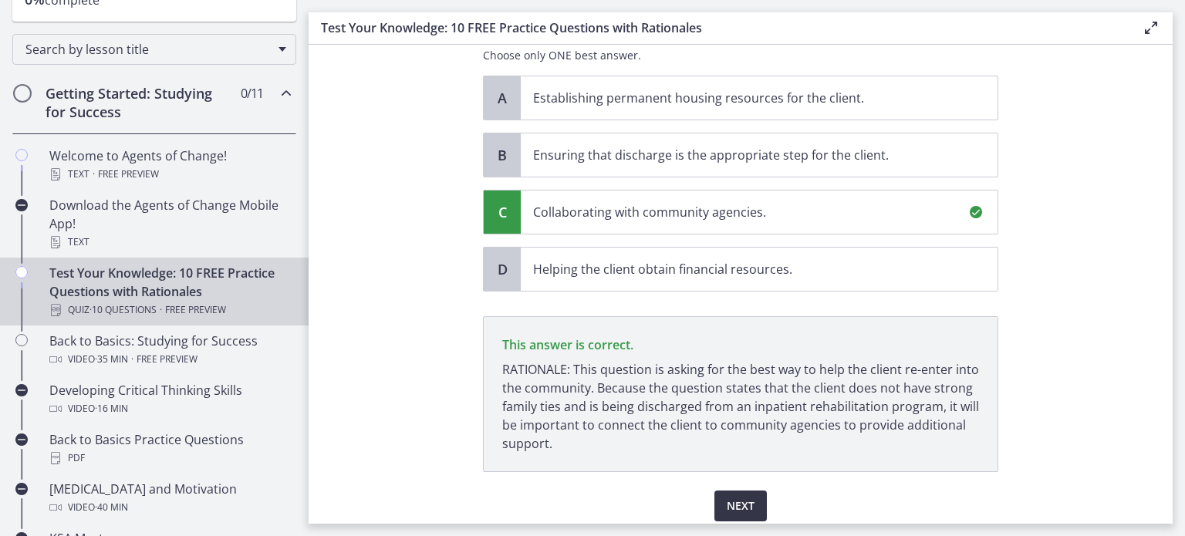
scroll to position [284, 0]
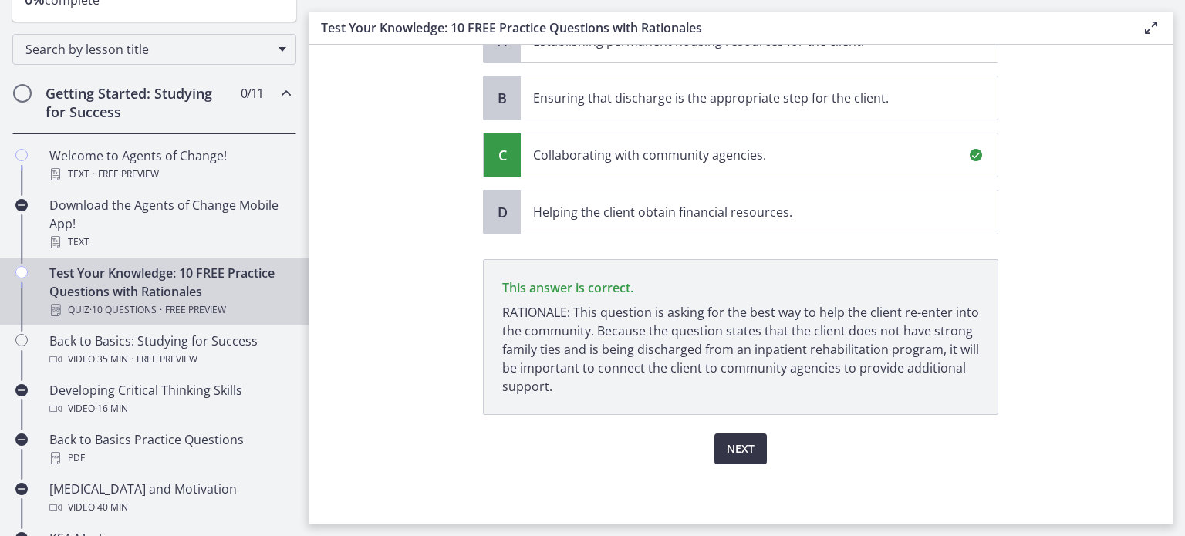
click at [752, 453] on button "Next" at bounding box center [741, 449] width 52 height 31
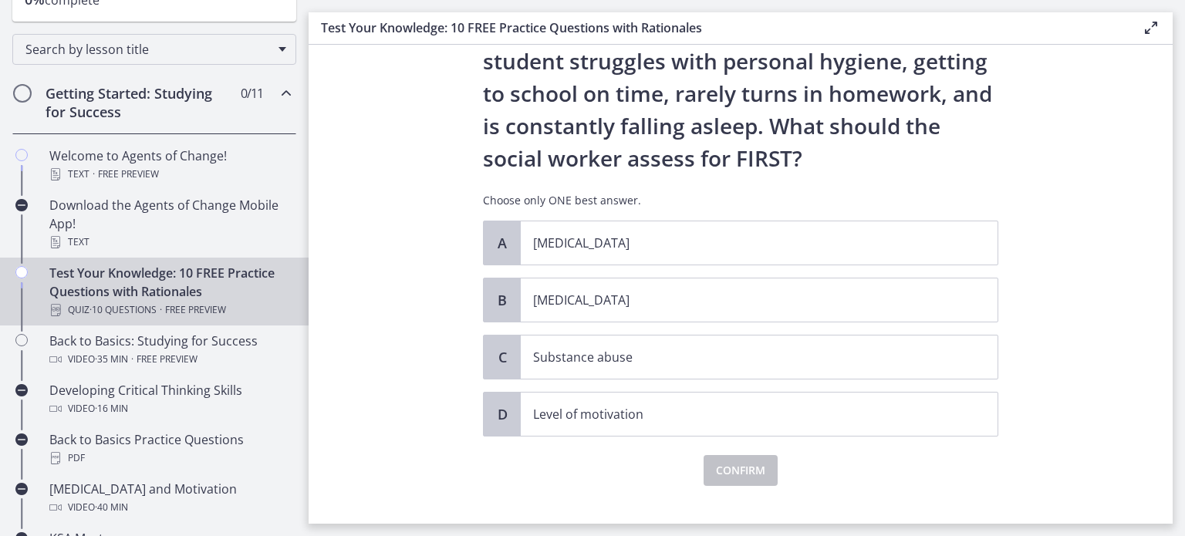
scroll to position [116, 0]
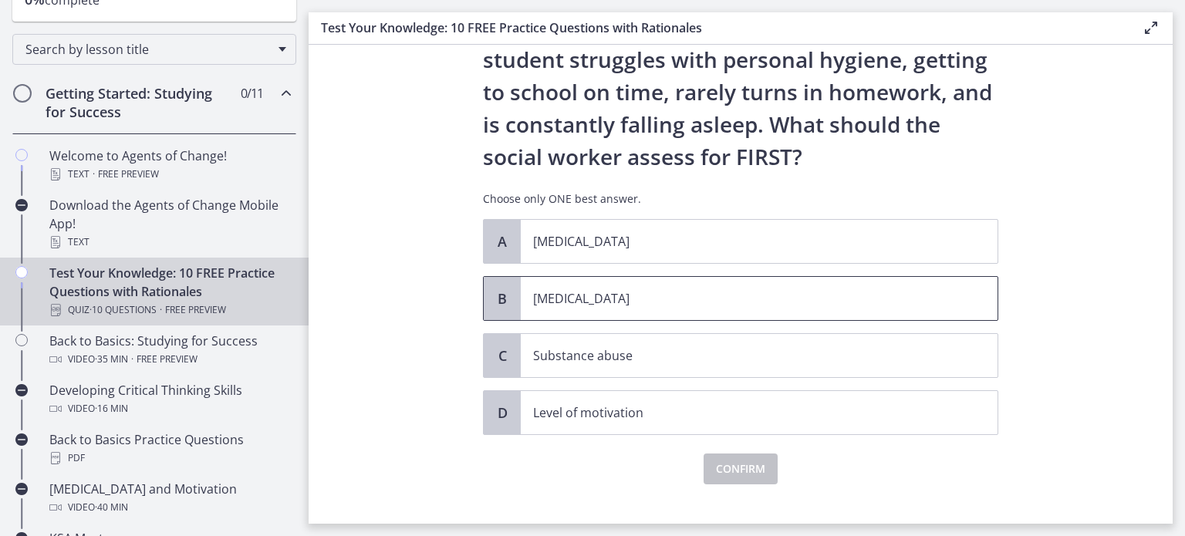
click at [770, 310] on span "Child neglect" at bounding box center [759, 298] width 477 height 43
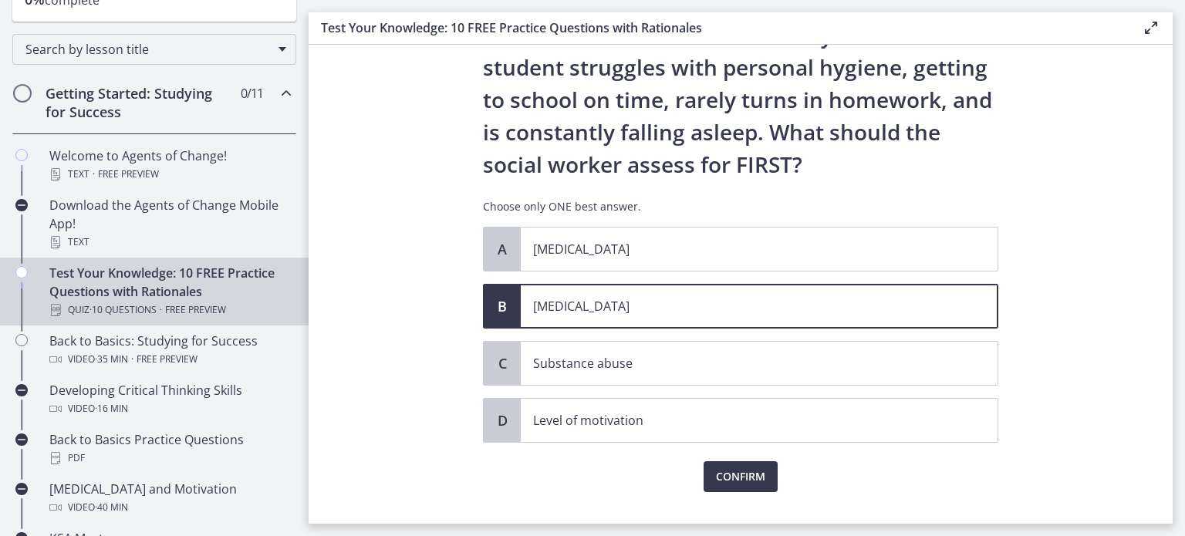
scroll to position [110, 0]
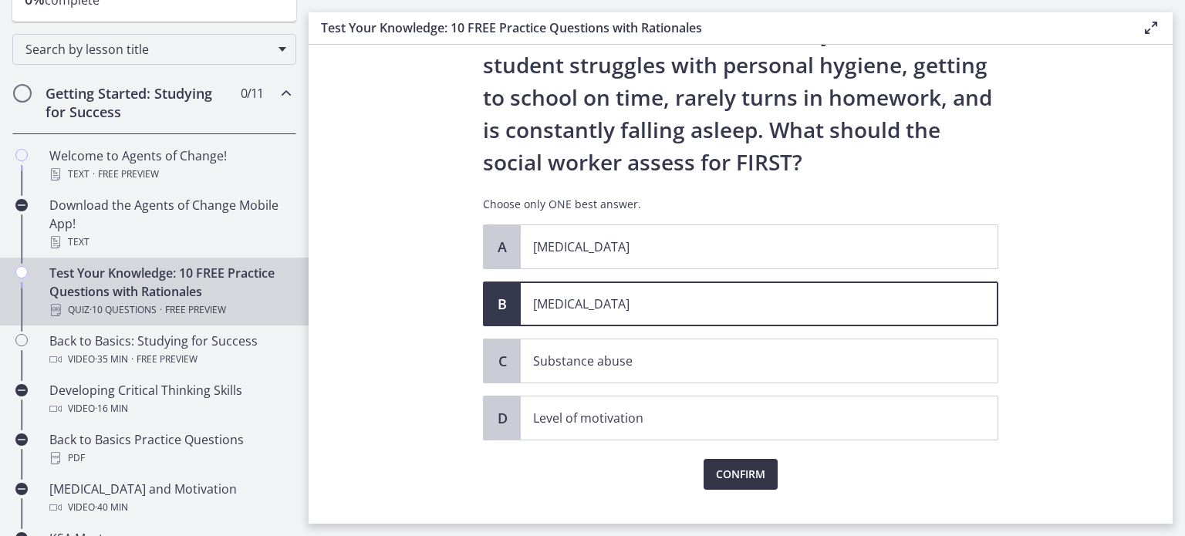
click at [722, 468] on span "Confirm" at bounding box center [740, 474] width 49 height 19
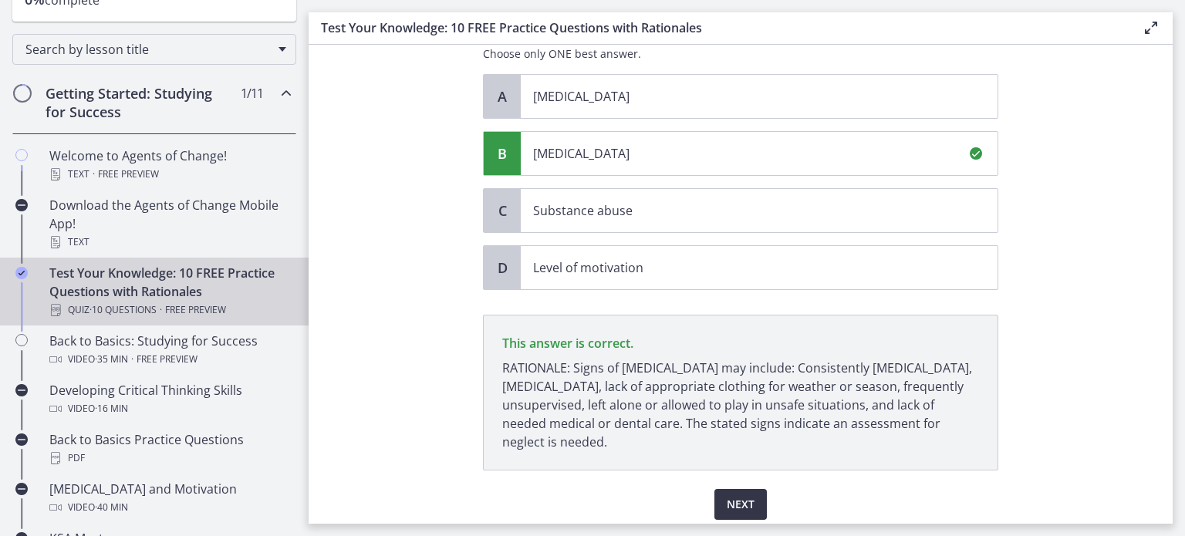
scroll to position [316, 0]
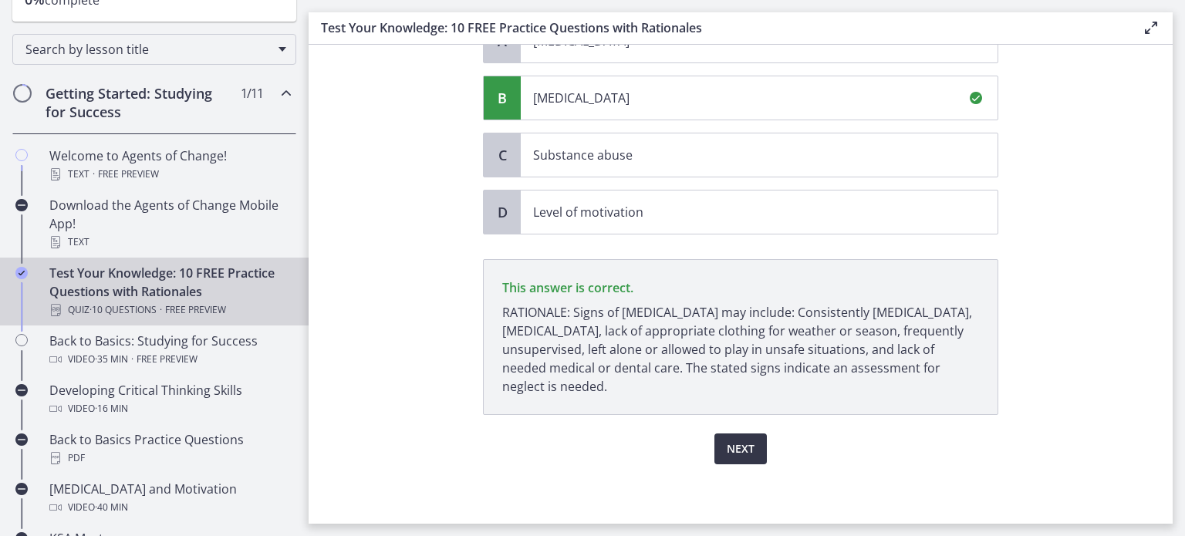
click at [730, 453] on span "Next" at bounding box center [741, 449] width 28 height 19
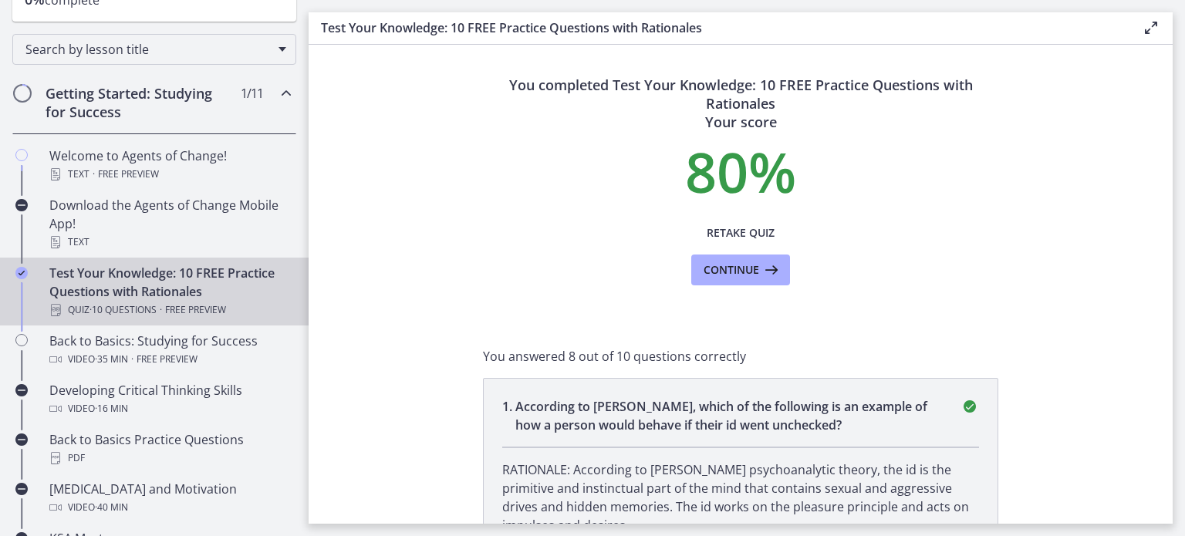
scroll to position [106, 0]
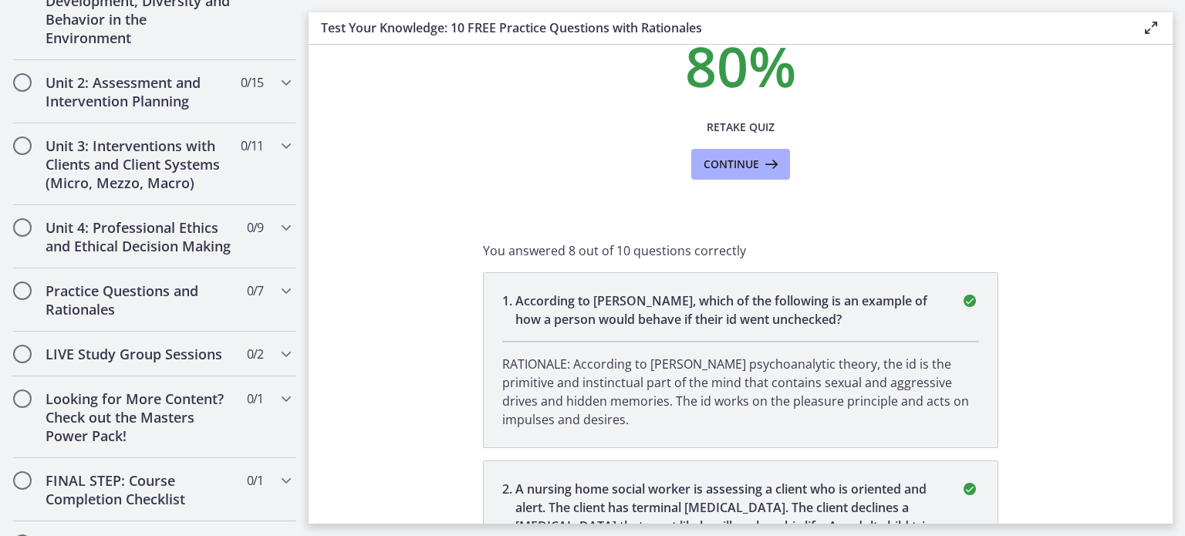
scroll to position [1091, 0]
click at [164, 310] on h2 "Practice Questions and Rationales" at bounding box center [140, 299] width 188 height 37
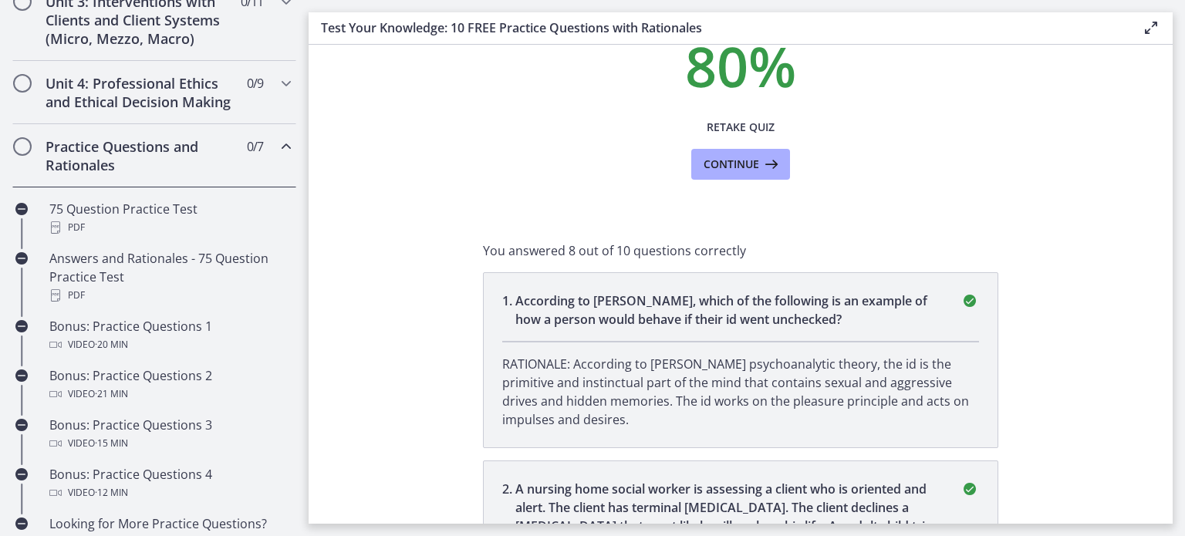
scroll to position [627, 0]
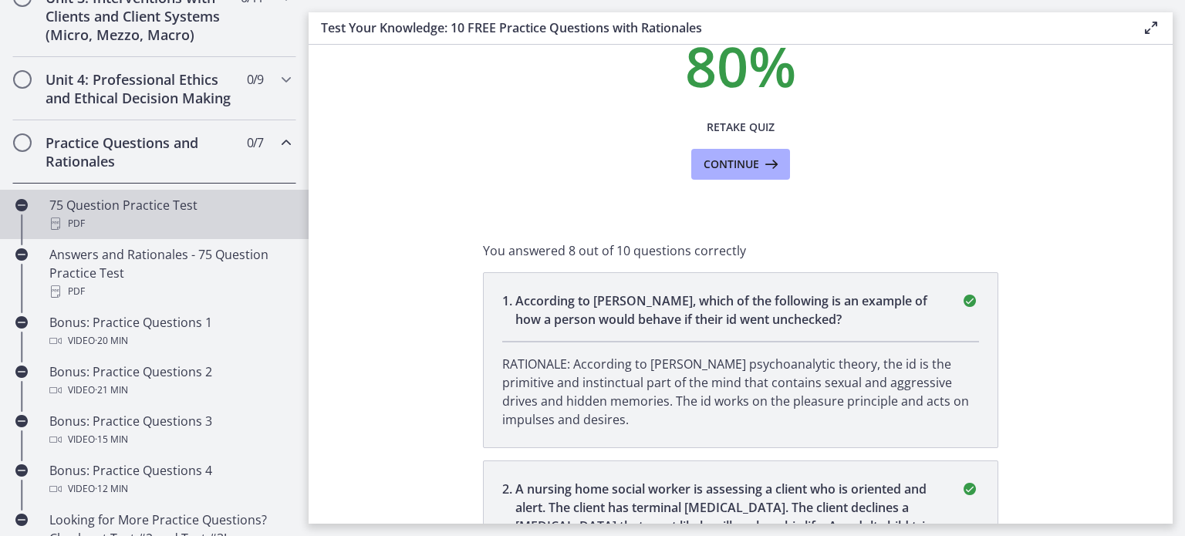
click at [153, 232] on div "PDF" at bounding box center [169, 224] width 241 height 19
